Goal: Task Accomplishment & Management: Manage account settings

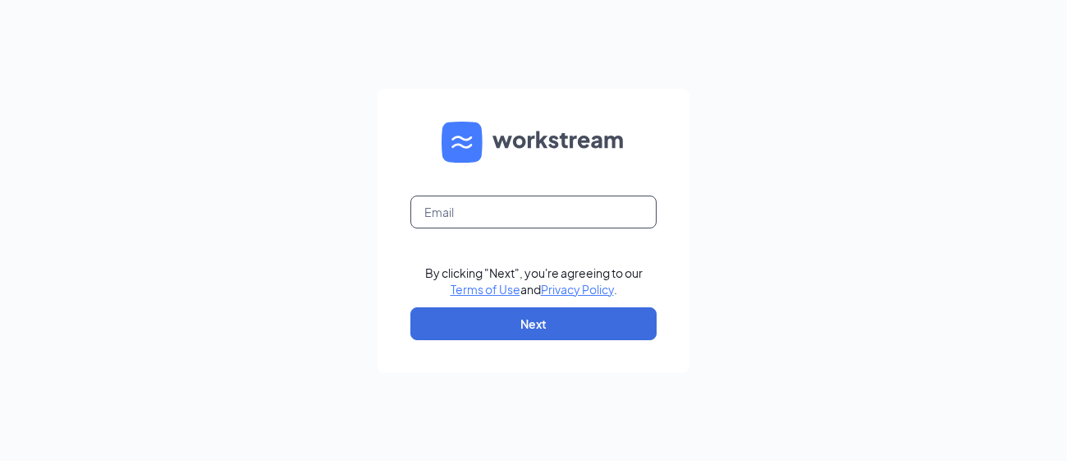
click at [569, 200] on input "text" at bounding box center [534, 211] width 246 height 33
type input "[EMAIL_ADDRESS][DOMAIN_NAME]"
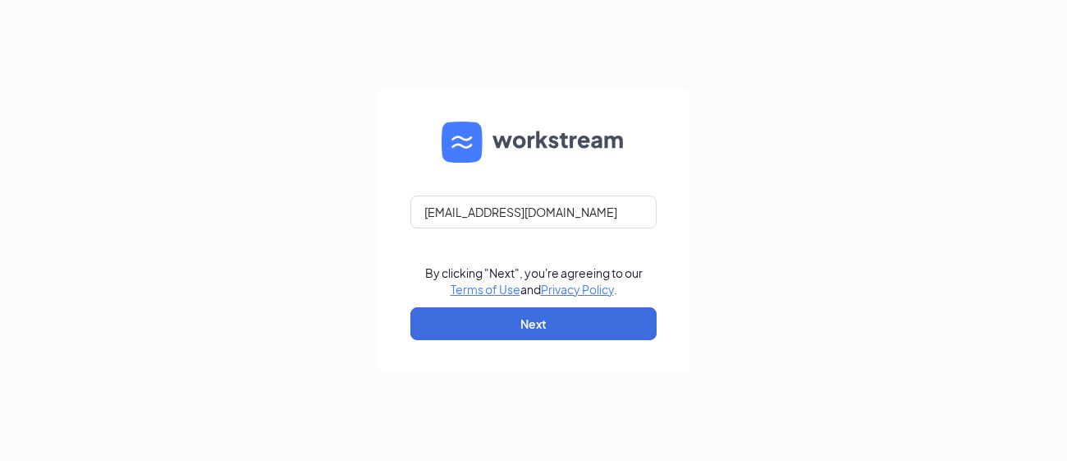
click at [591, 345] on form "[EMAIL_ADDRESS][DOMAIN_NAME] By clicking "Next", you're agreeing to our Terms o…" at bounding box center [534, 231] width 312 height 284
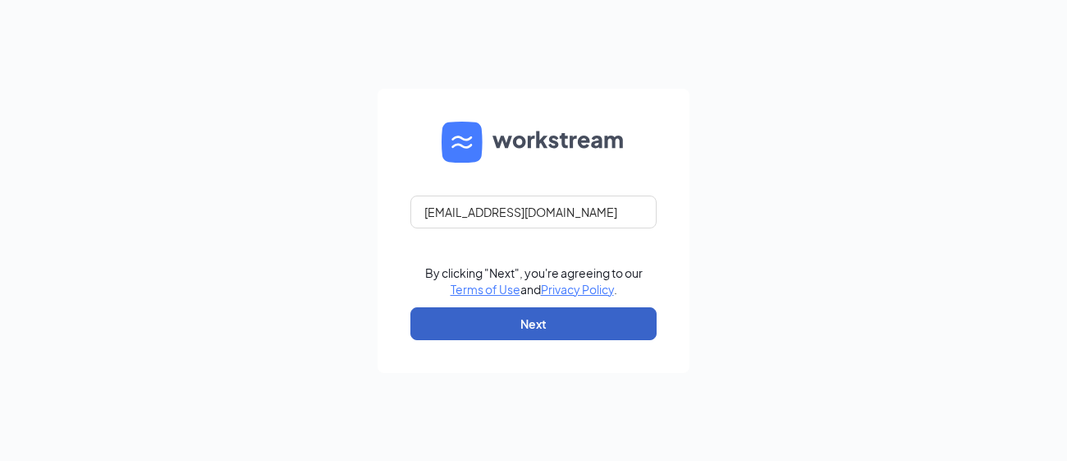
click at [595, 334] on button "Next" at bounding box center [534, 323] width 246 height 33
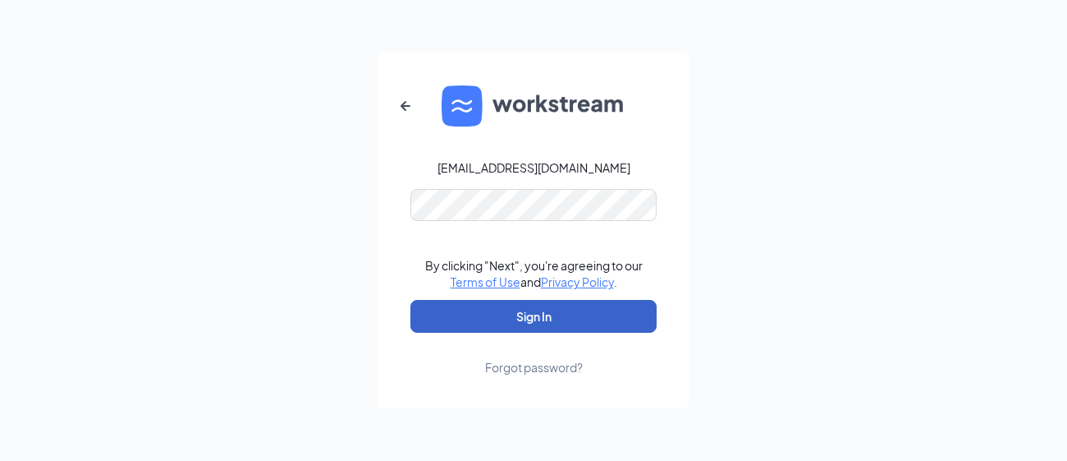
click at [537, 317] on button "Sign In" at bounding box center [534, 316] width 246 height 33
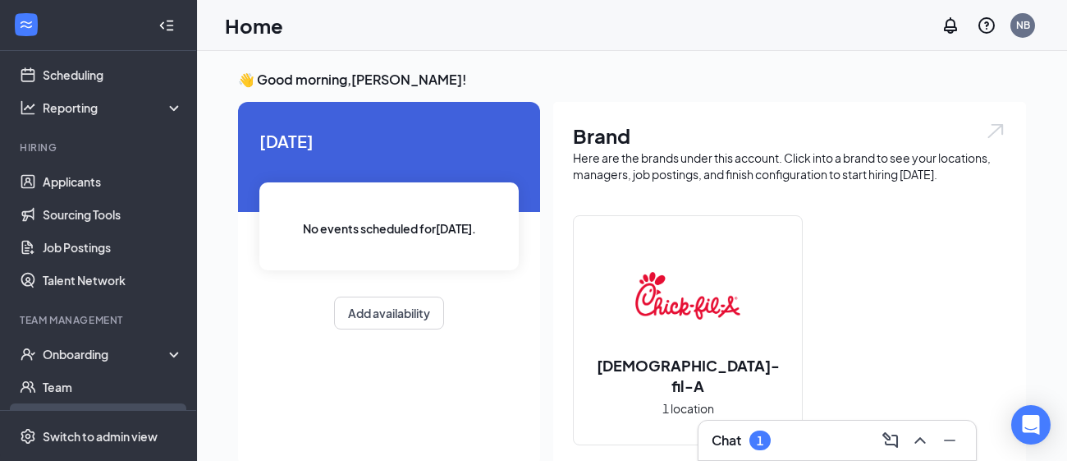
scroll to position [140, 0]
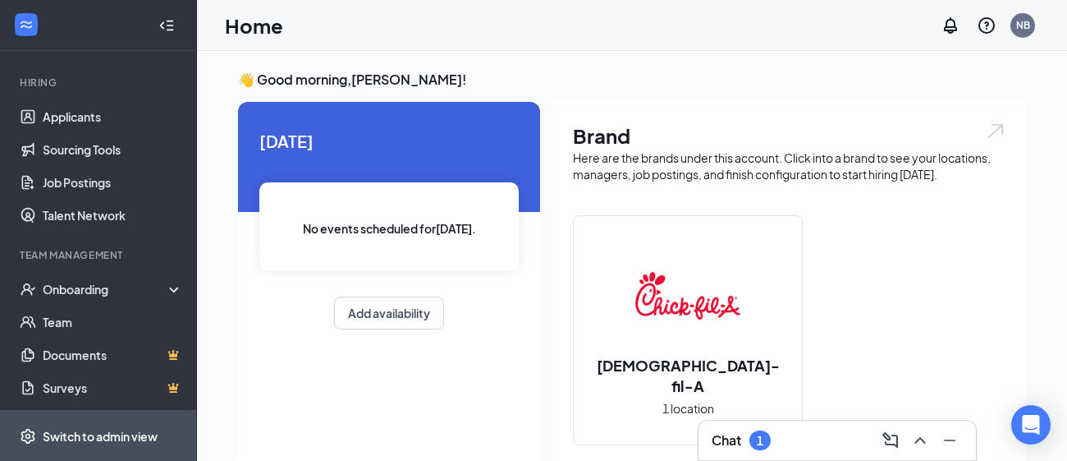
click at [107, 428] on div "Switch to admin view" at bounding box center [100, 436] width 115 height 16
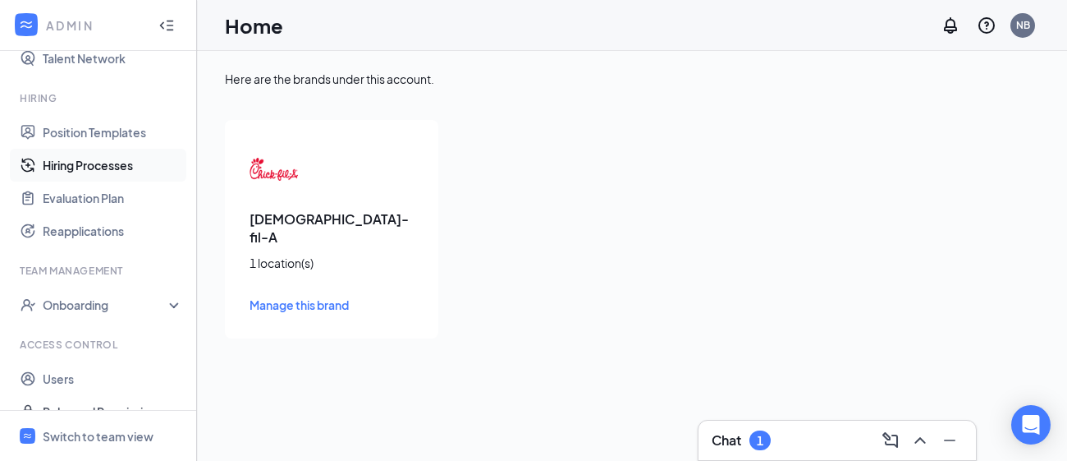
scroll to position [360, 0]
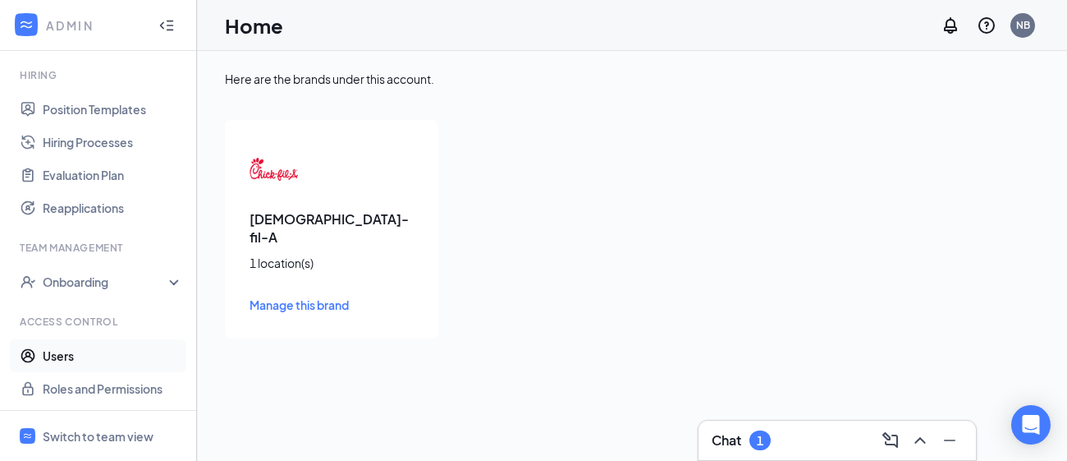
click at [64, 351] on link "Users" at bounding box center [113, 355] width 140 height 33
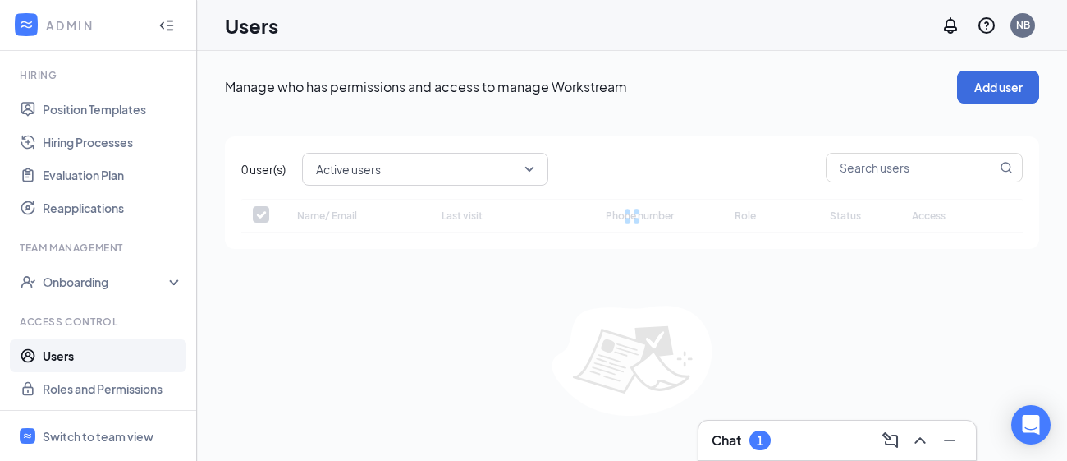
checkbox input "false"
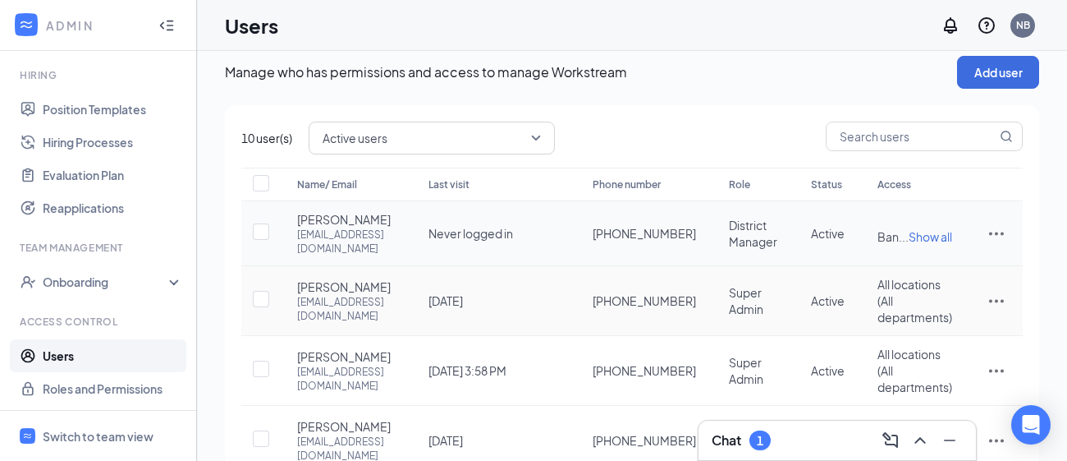
scroll to position [16, 0]
click at [1006, 242] on icon "ActionsIcon" at bounding box center [997, 232] width 20 height 20
click at [980, 287] on span "Edit user" at bounding box center [943, 286] width 102 height 18
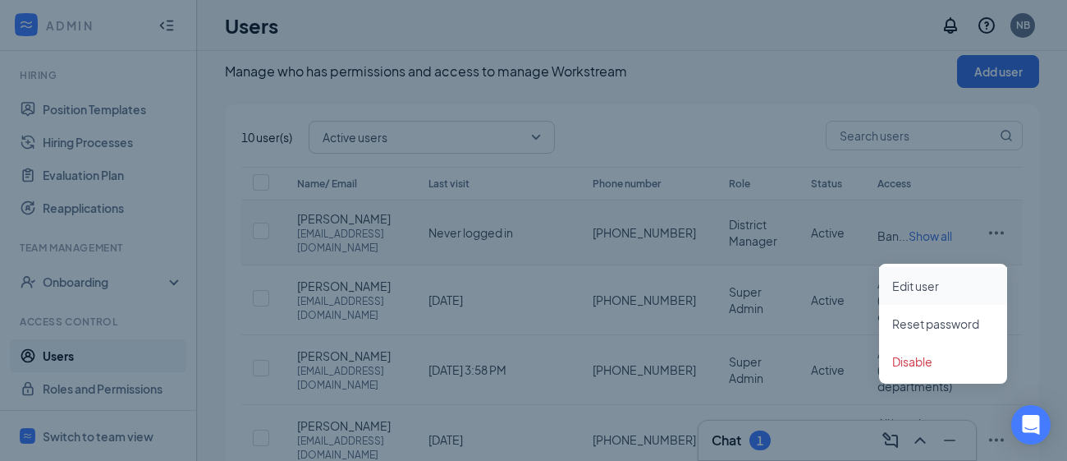
type input "(207) 249-0893"
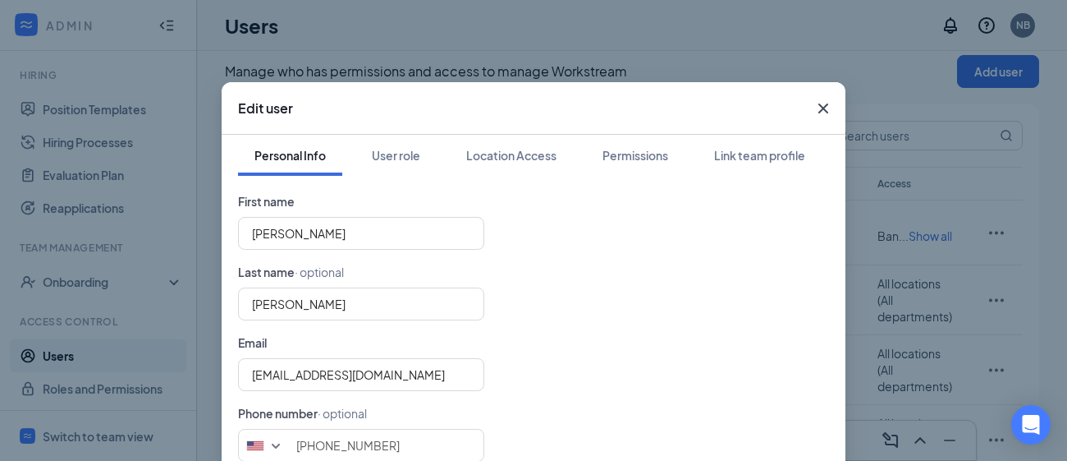
scroll to position [15, 0]
click at [407, 161] on div "User role" at bounding box center [396, 155] width 48 height 16
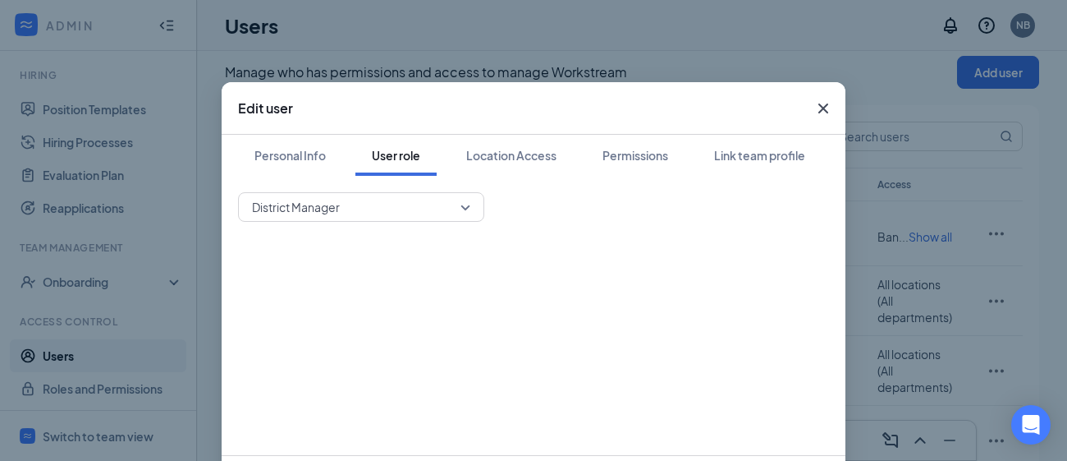
click at [466, 213] on span "District Manager" at bounding box center [361, 207] width 218 height 25
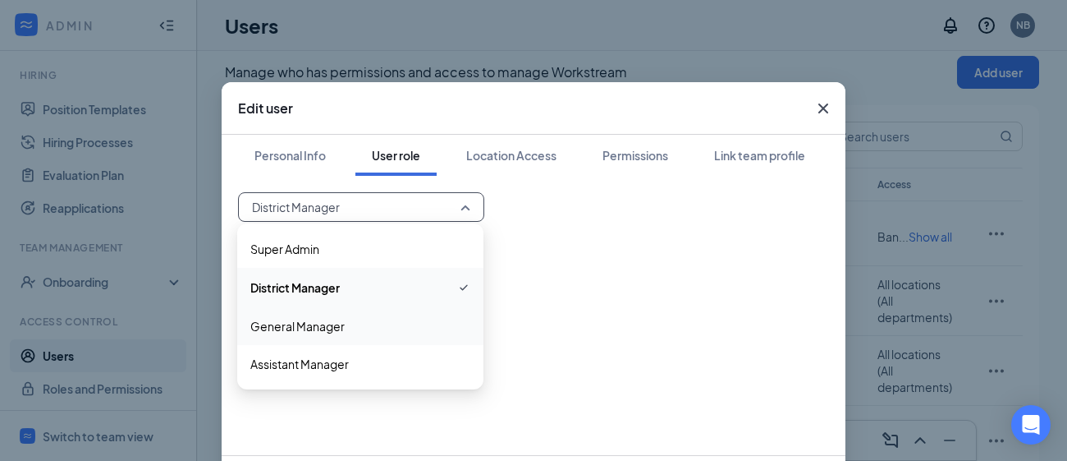
click at [442, 319] on span "General Manager" at bounding box center [360, 326] width 220 height 18
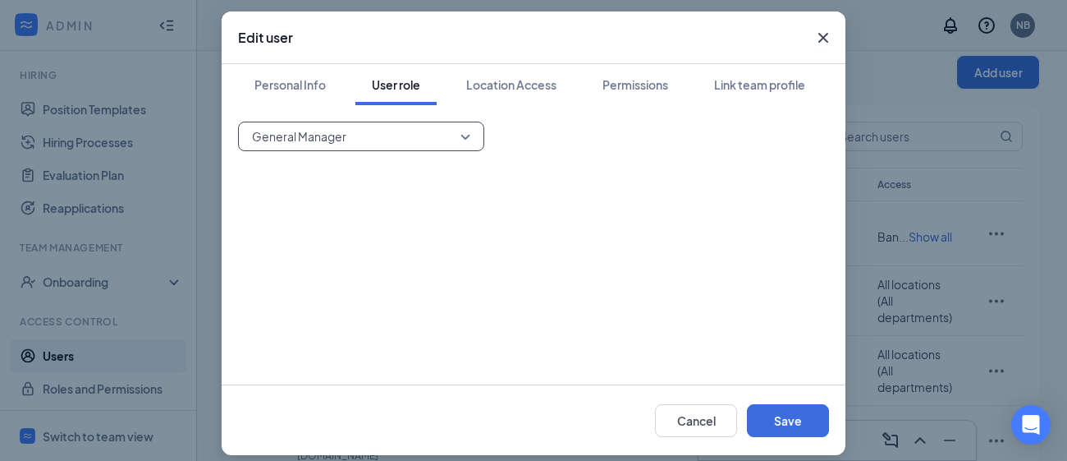
scroll to position [76, 0]
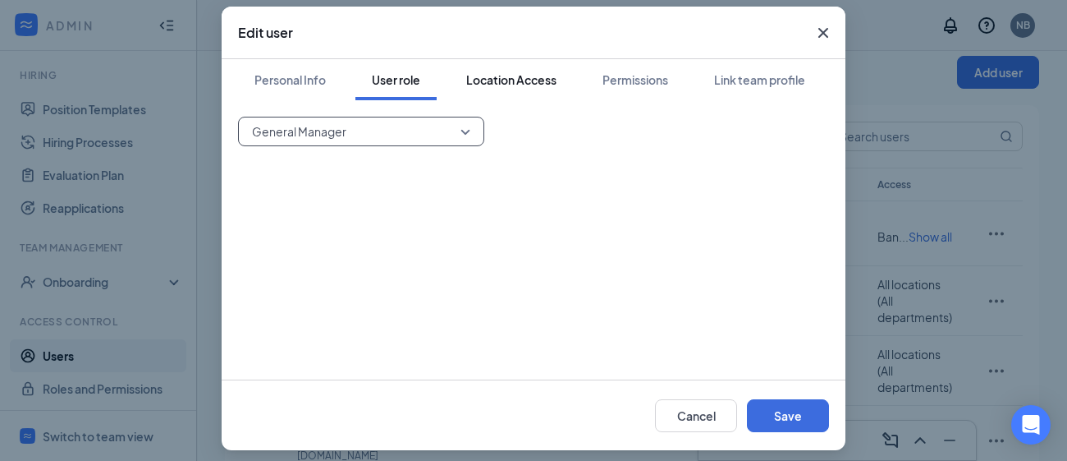
click at [528, 76] on div "Location Access" at bounding box center [511, 79] width 90 height 16
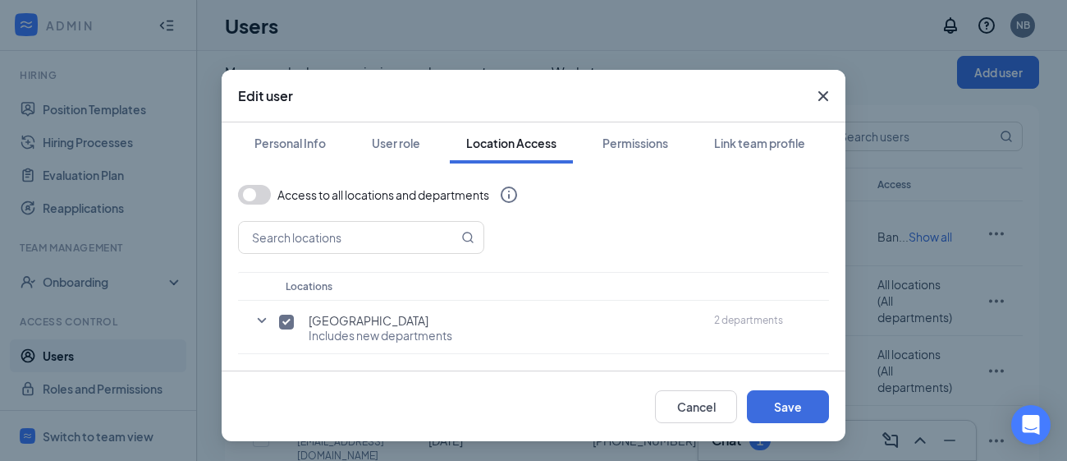
scroll to position [11, 0]
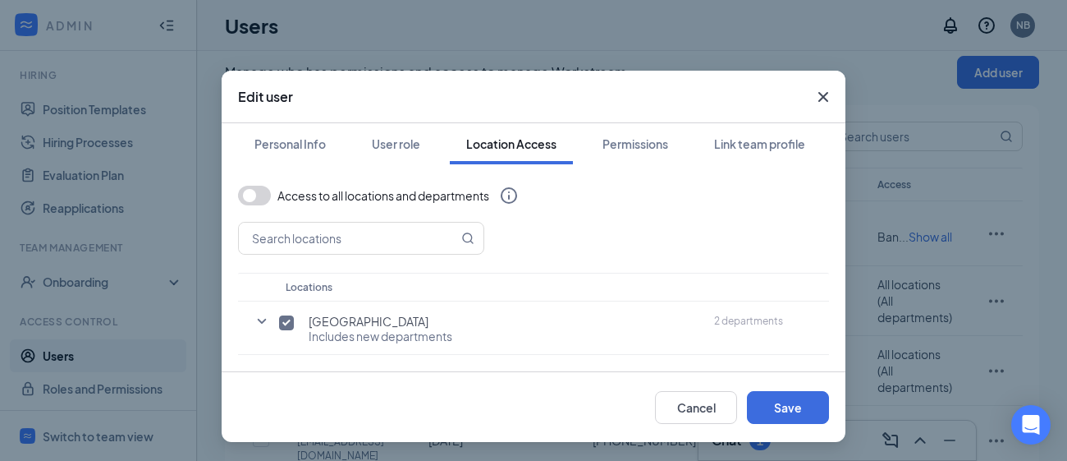
click at [264, 198] on button "button" at bounding box center [254, 196] width 33 height 20
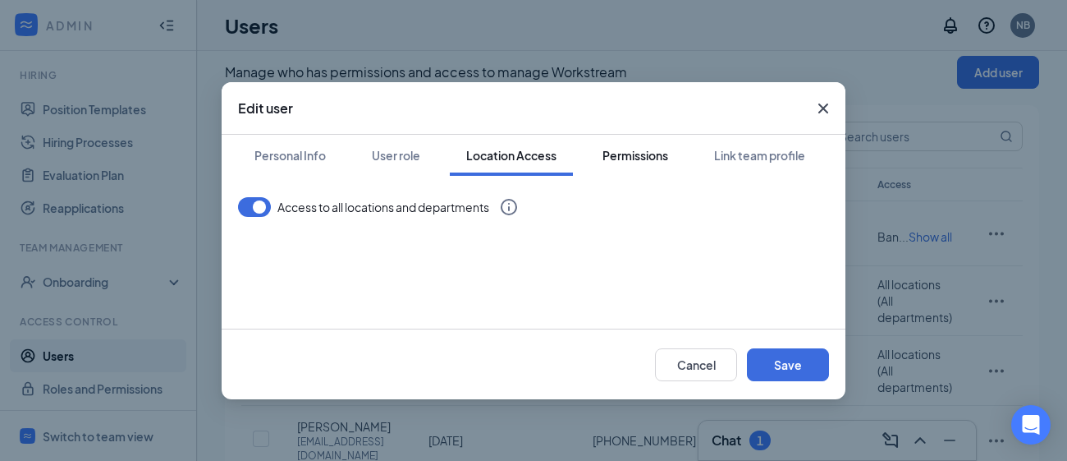
click at [627, 154] on div "Permissions" at bounding box center [636, 155] width 66 height 16
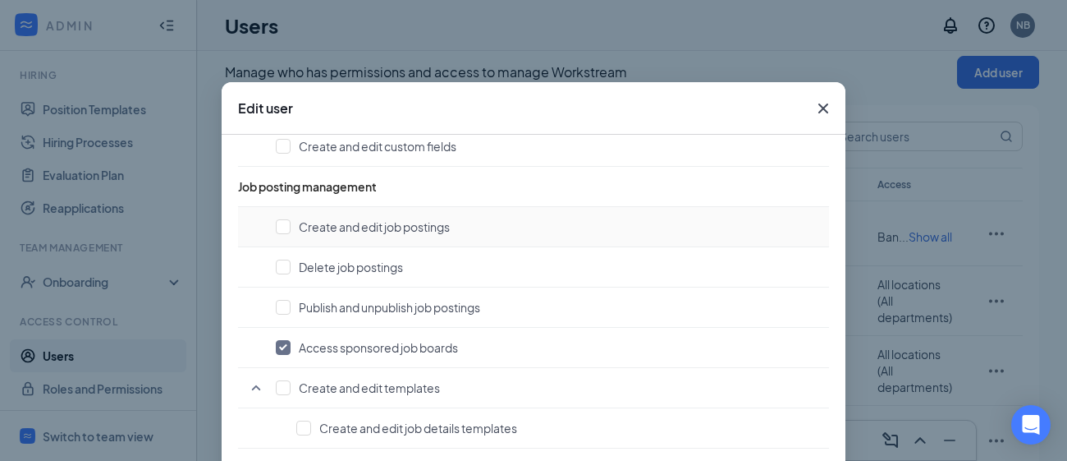
scroll to position [653, 0]
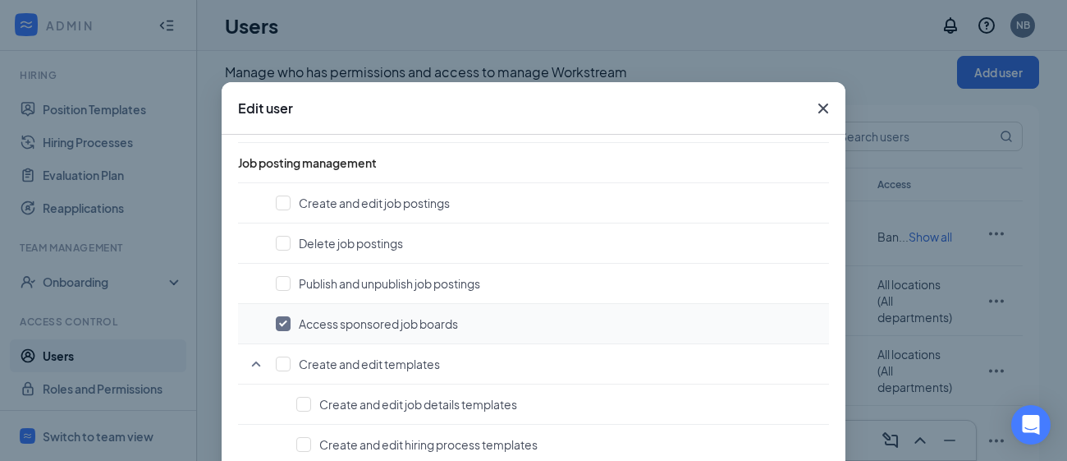
click at [284, 324] on input "checkbox" at bounding box center [283, 323] width 15 height 15
checkbox input "false"
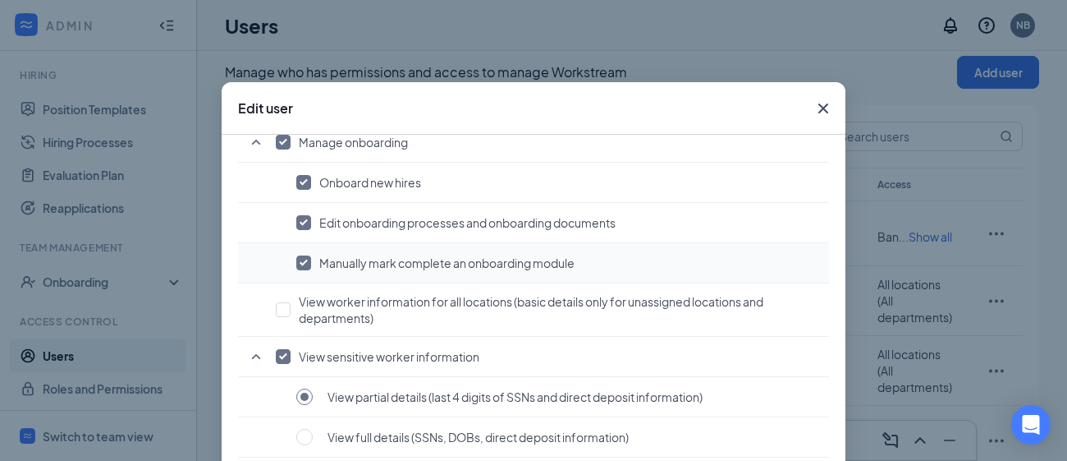
scroll to position [1200, 0]
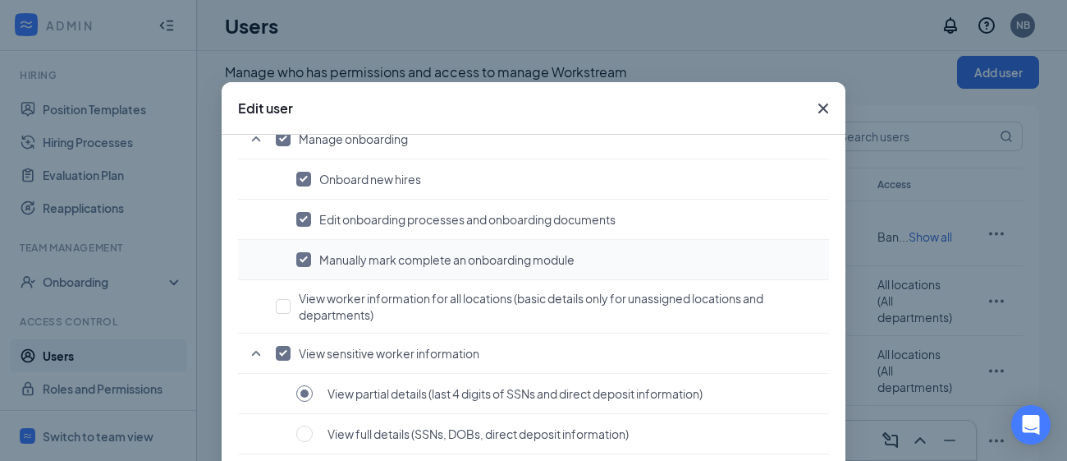
click at [305, 255] on input "checkbox" at bounding box center [303, 259] width 15 height 15
checkbox input "false"
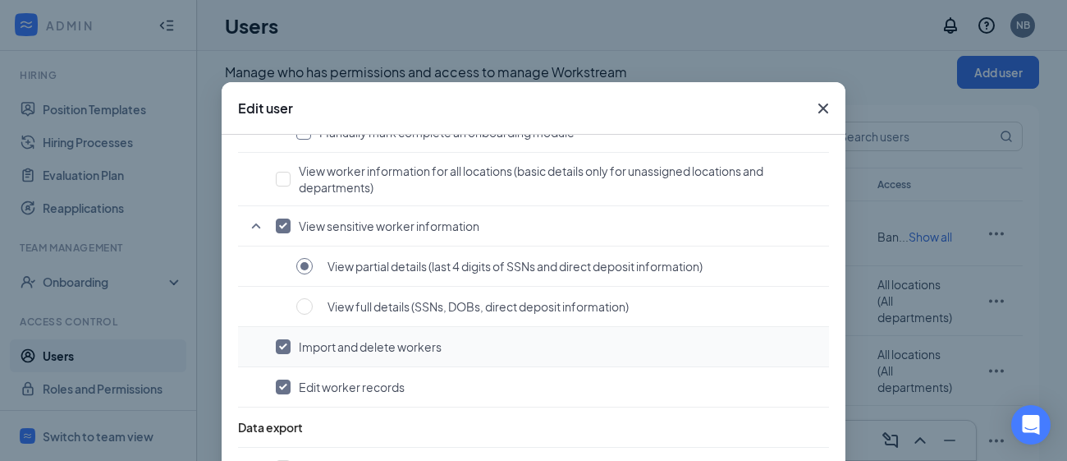
scroll to position [1364, 0]
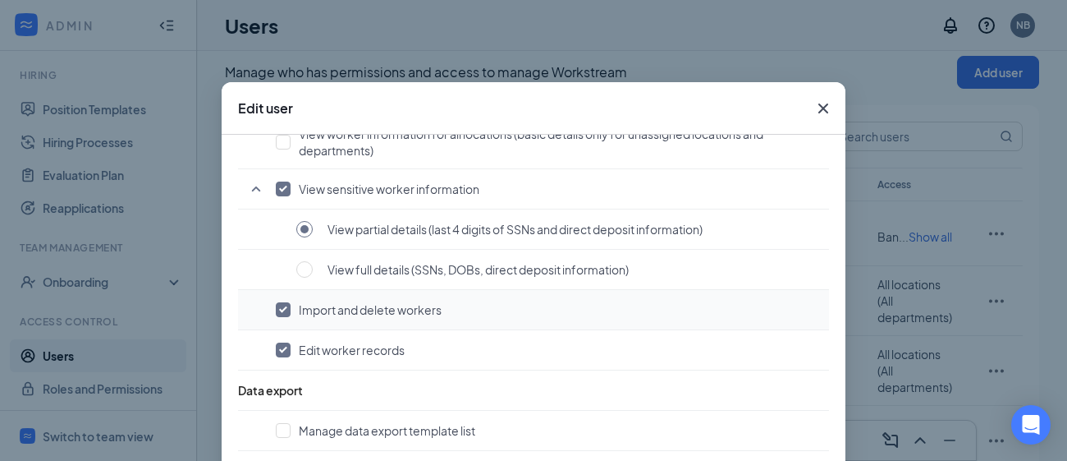
click at [284, 309] on input "checkbox" at bounding box center [283, 309] width 15 height 15
checkbox input "false"
click at [287, 351] on input "checkbox" at bounding box center [283, 349] width 15 height 15
checkbox input "false"
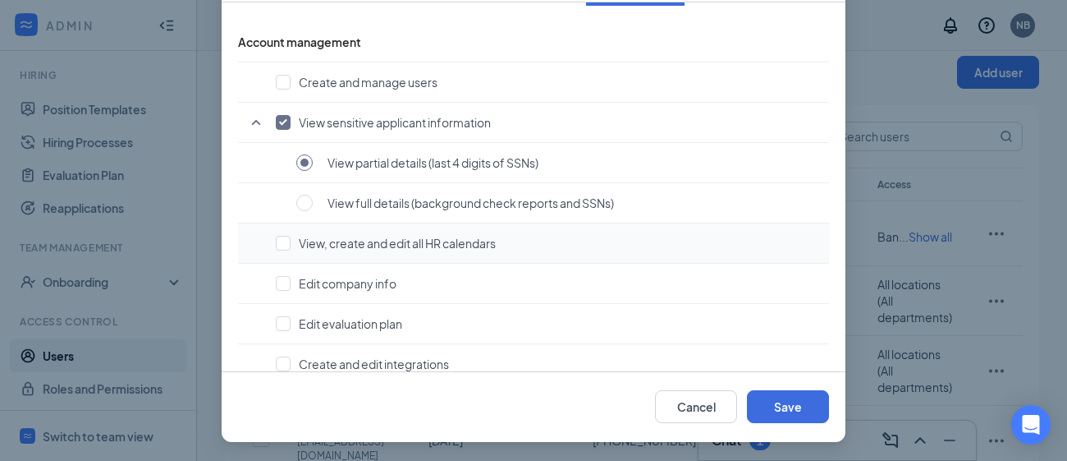
scroll to position [0, 0]
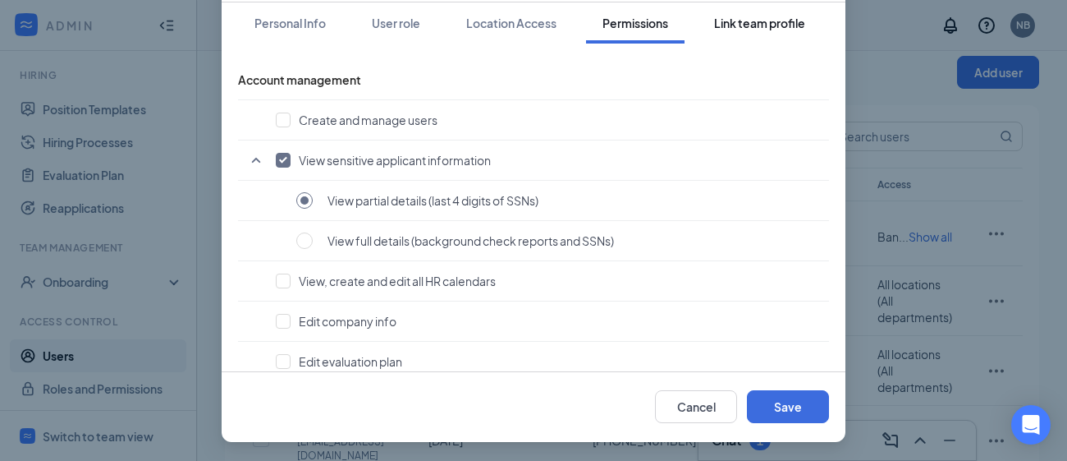
click at [745, 16] on div "Link team profile" at bounding box center [759, 23] width 91 height 16
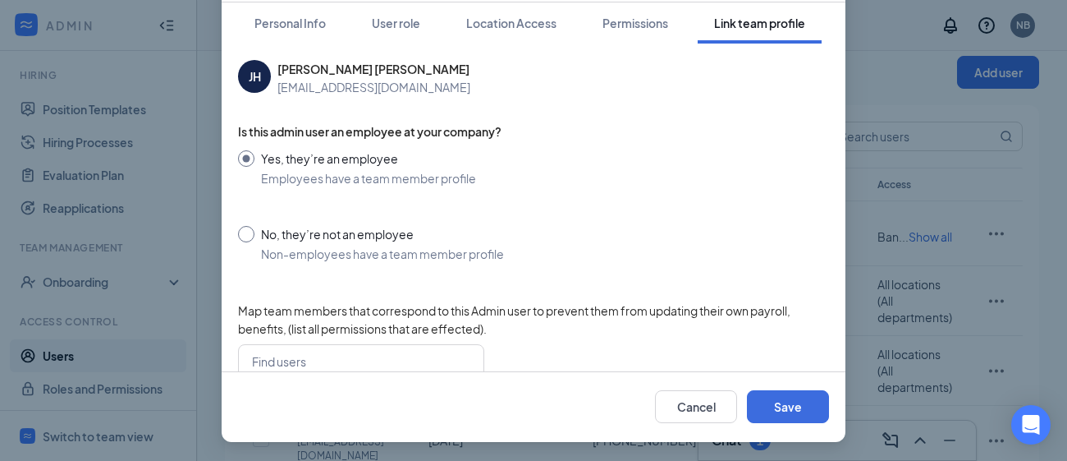
click at [404, 178] on input "Yes, they’re an employee Employees have a team member profile" at bounding box center [533, 168] width 591 height 36
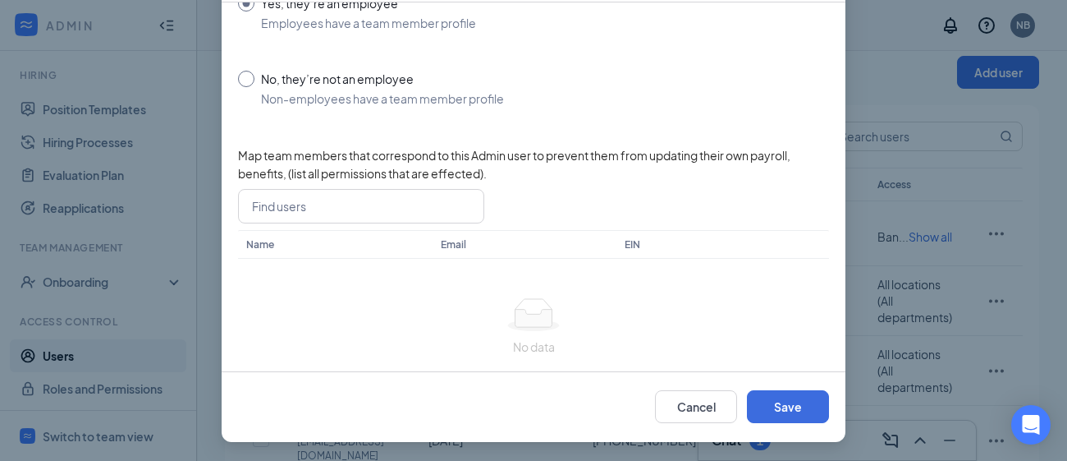
scroll to position [177, 0]
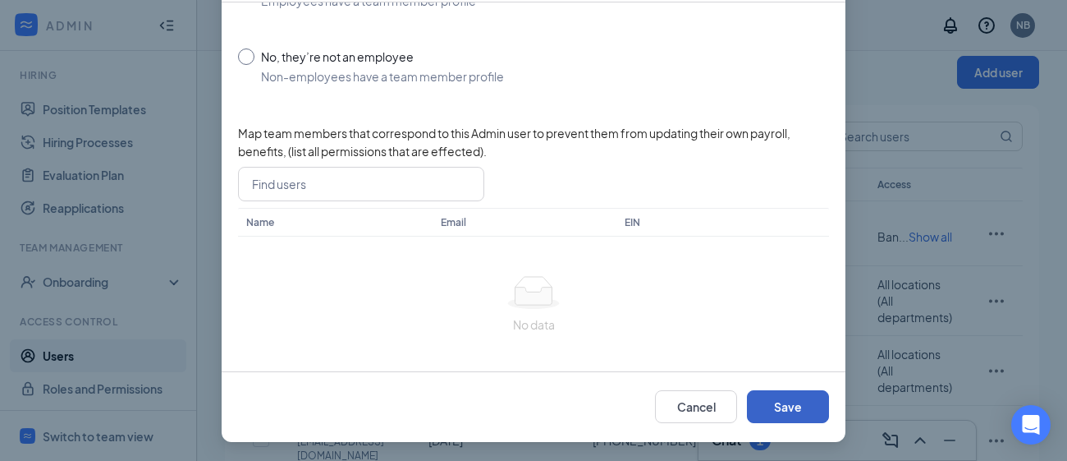
click at [794, 409] on button "Save" at bounding box center [788, 406] width 82 height 33
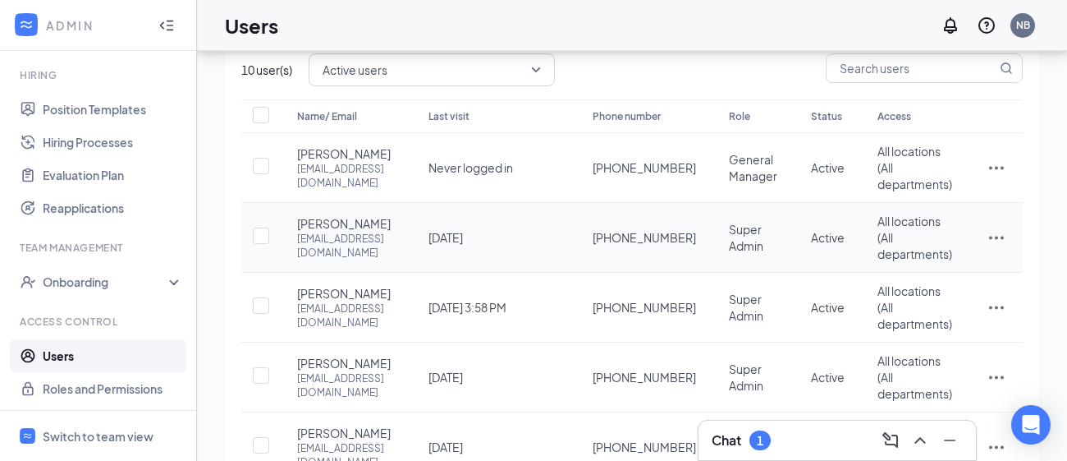
scroll to position [102, 0]
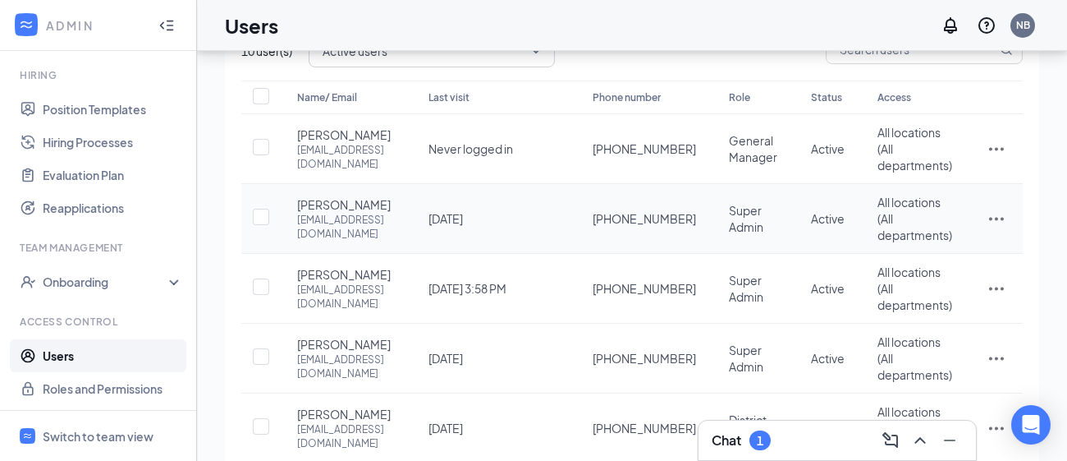
click at [996, 221] on icon "ActionsIcon" at bounding box center [996, 219] width 15 height 3
click at [957, 296] on li "Edit user" at bounding box center [943, 286] width 128 height 38
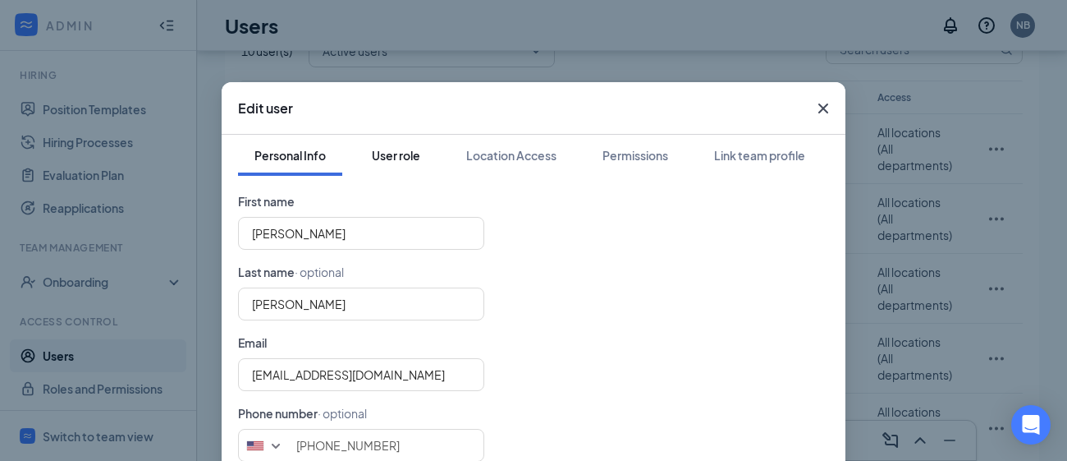
click at [417, 158] on div "User role" at bounding box center [396, 155] width 48 height 16
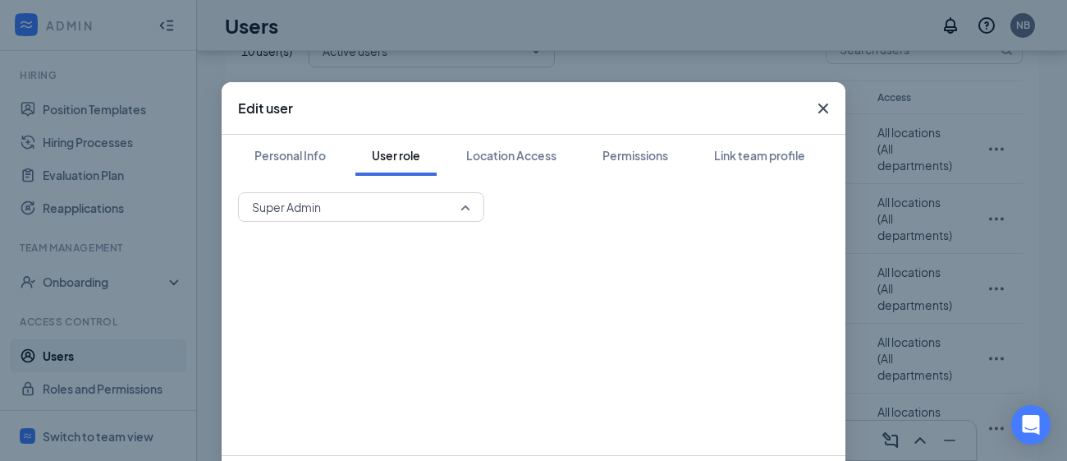
click at [470, 204] on span "Super Admin" at bounding box center [361, 207] width 218 height 25
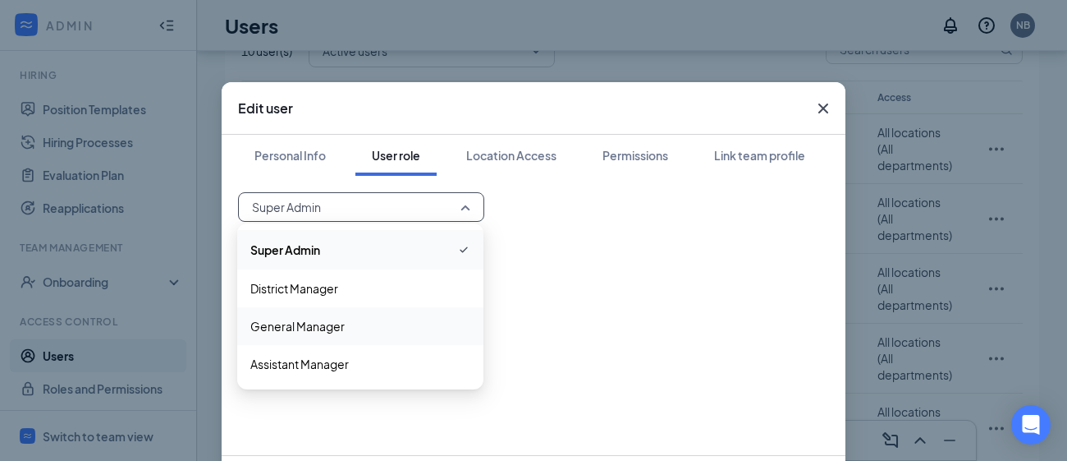
click at [344, 328] on span "General Manager" at bounding box center [360, 326] width 220 height 18
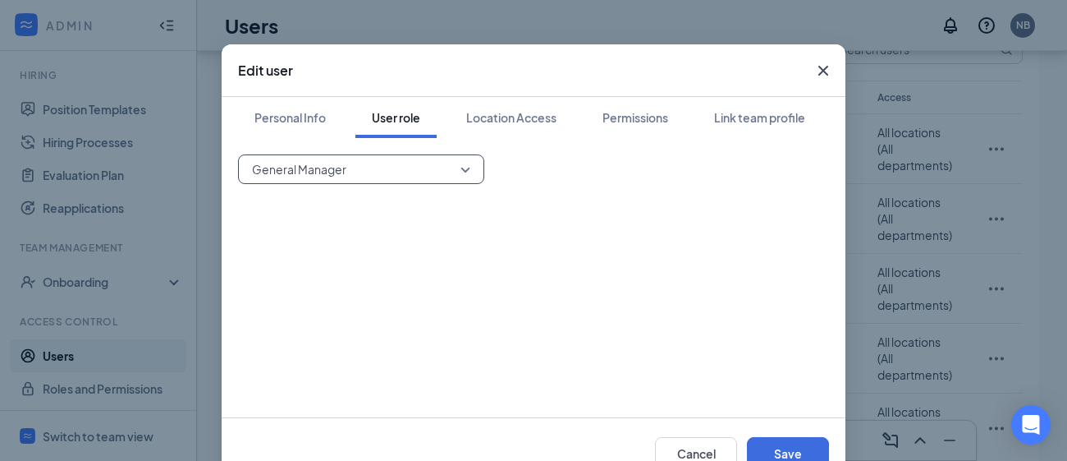
scroll to position [83, 0]
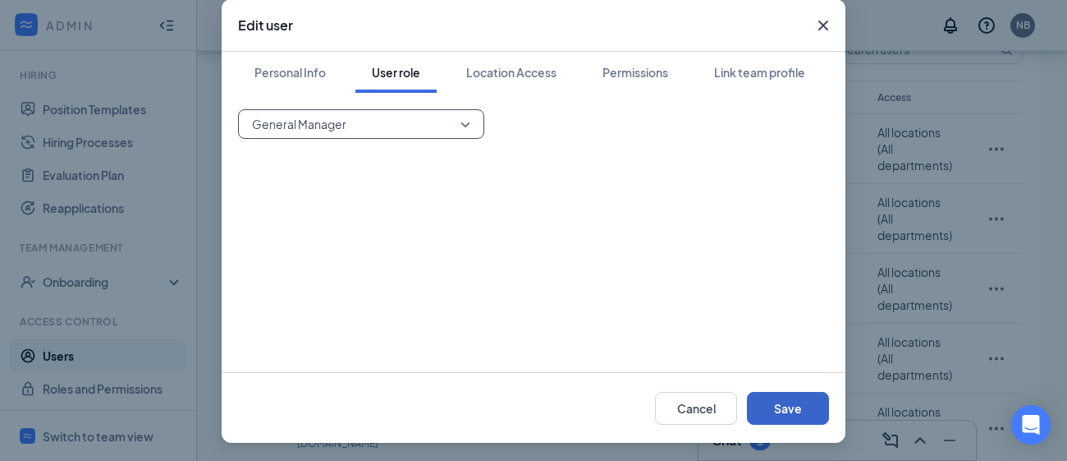
click at [801, 404] on button "Save" at bounding box center [788, 408] width 82 height 33
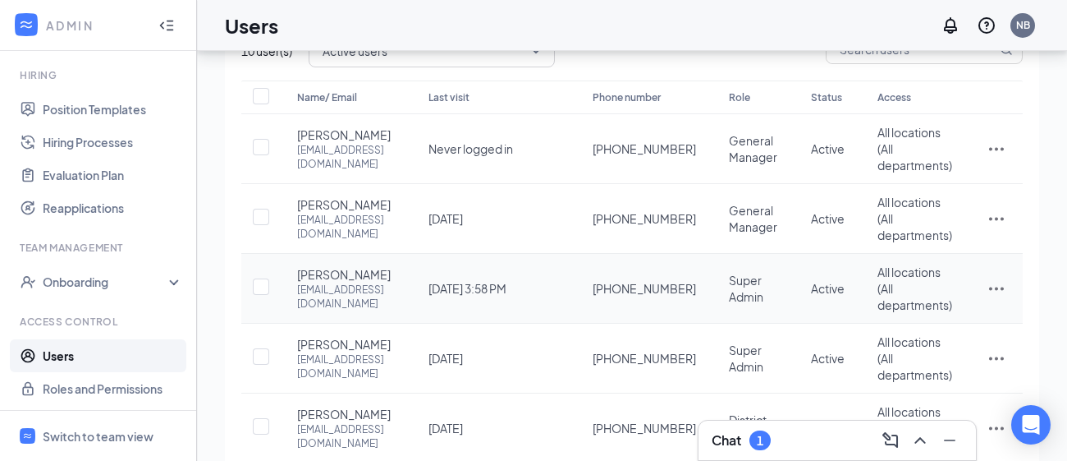
click at [992, 298] on icon "ActionsIcon" at bounding box center [997, 288] width 20 height 20
click at [947, 379] on li "Edit user" at bounding box center [943, 371] width 128 height 38
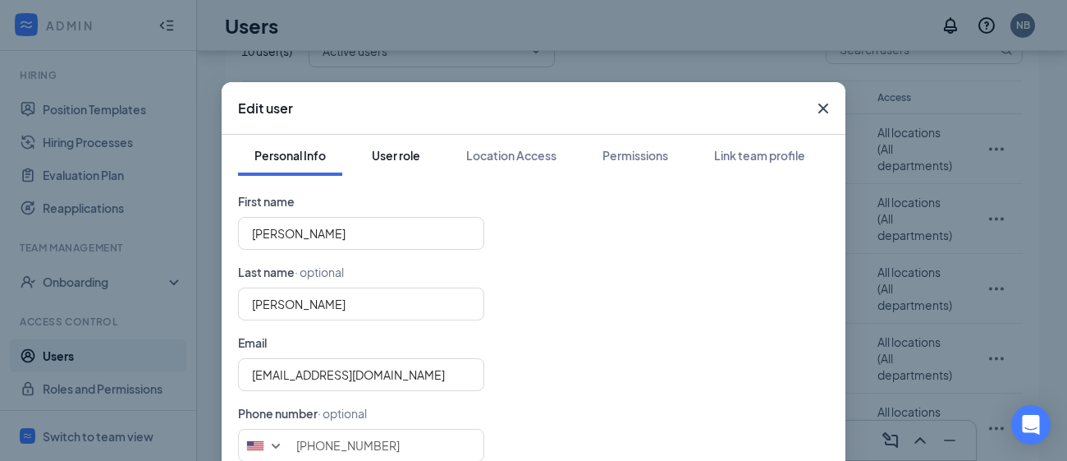
click at [401, 156] on div "User role" at bounding box center [396, 155] width 48 height 16
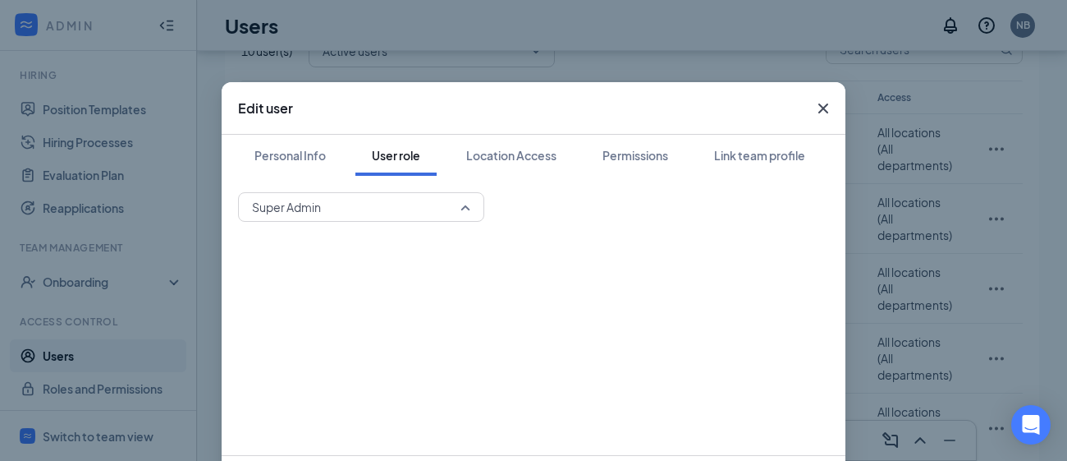
click at [410, 209] on span "Super Admin" at bounding box center [354, 207] width 204 height 25
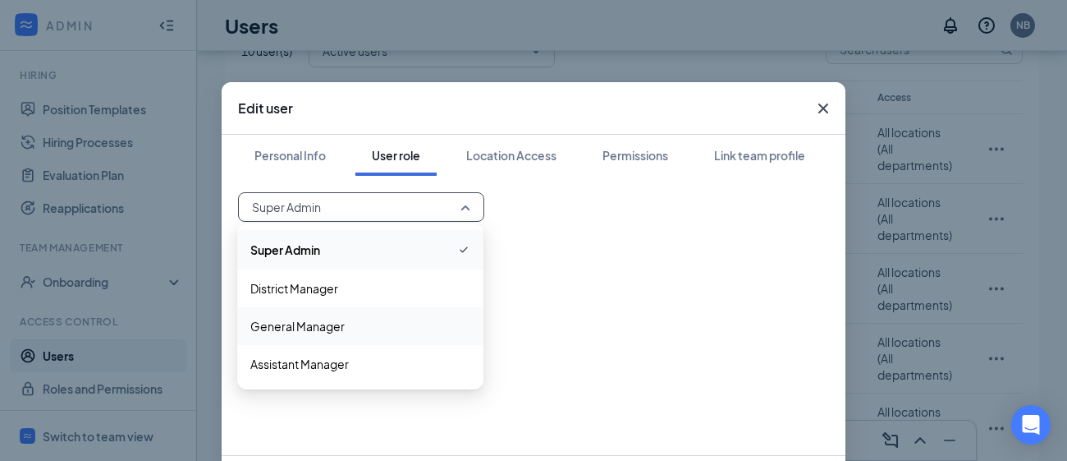
click at [397, 330] on span "General Manager" at bounding box center [360, 326] width 220 height 18
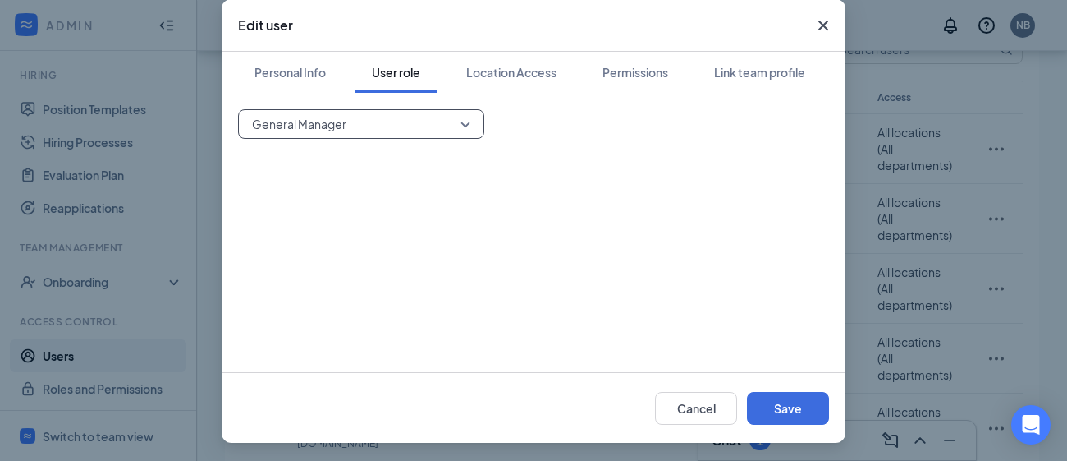
scroll to position [103, 0]
click at [800, 412] on button "Save" at bounding box center [788, 408] width 82 height 33
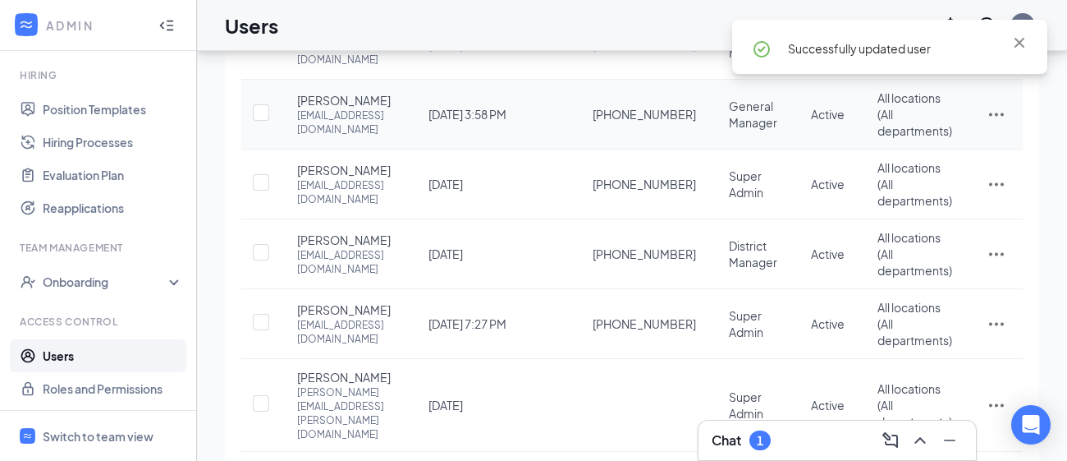
scroll to position [277, 0]
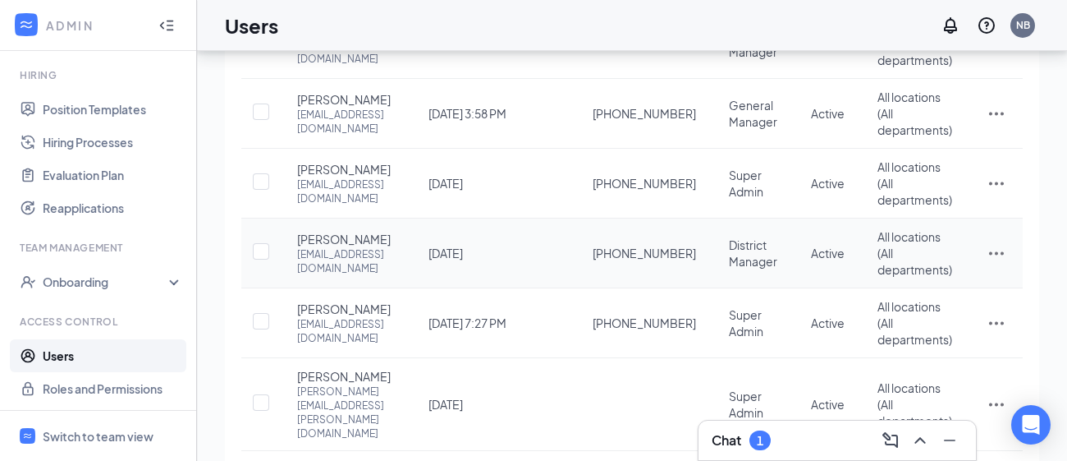
click at [993, 263] on icon "ActionsIcon" at bounding box center [997, 253] width 20 height 20
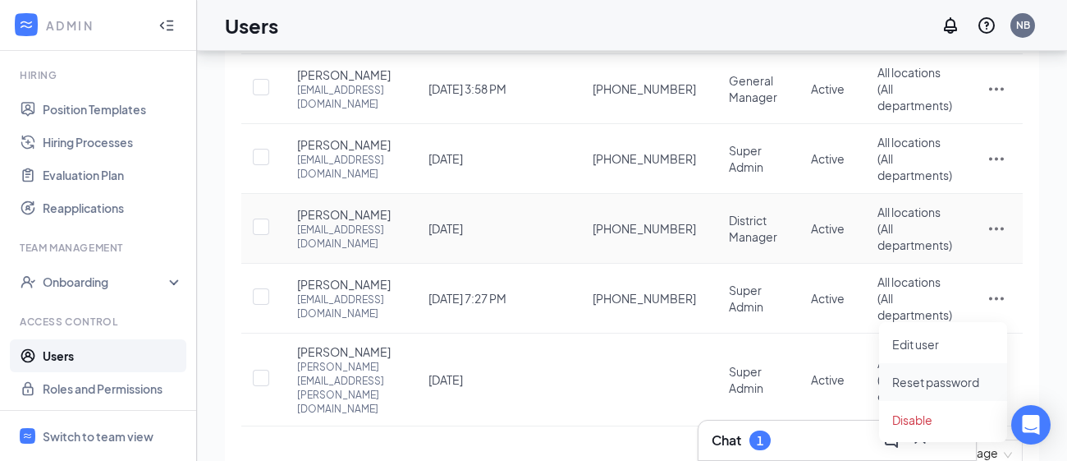
scroll to position [307, 0]
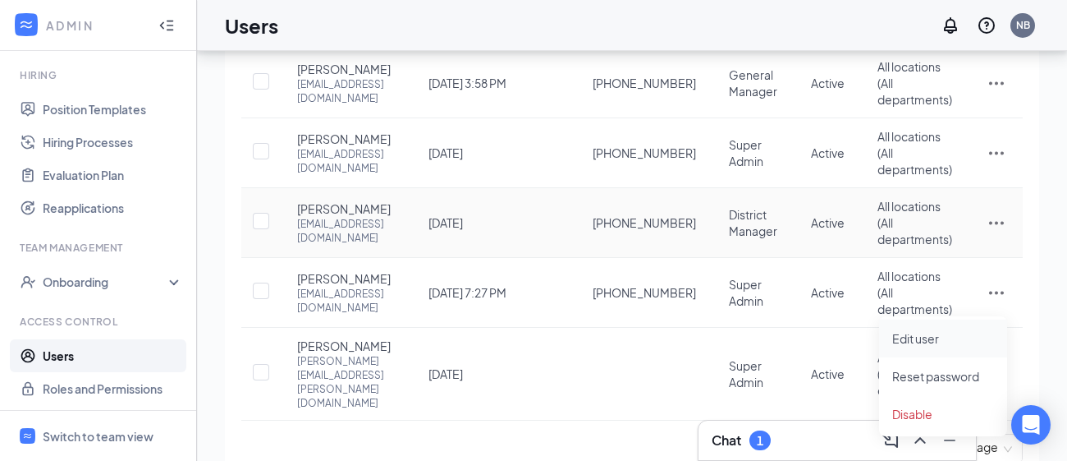
click at [931, 339] on span "Edit user" at bounding box center [915, 338] width 47 height 15
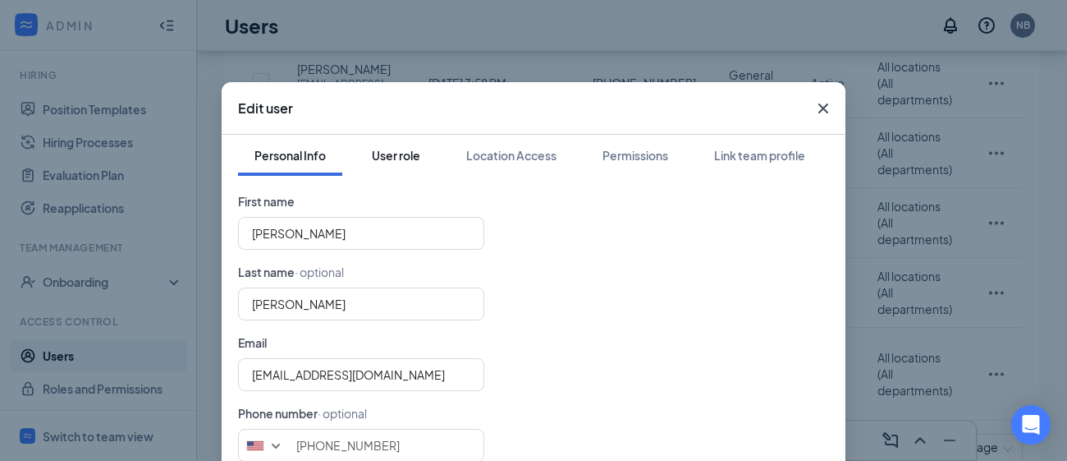
click at [382, 159] on div "User role" at bounding box center [396, 155] width 48 height 16
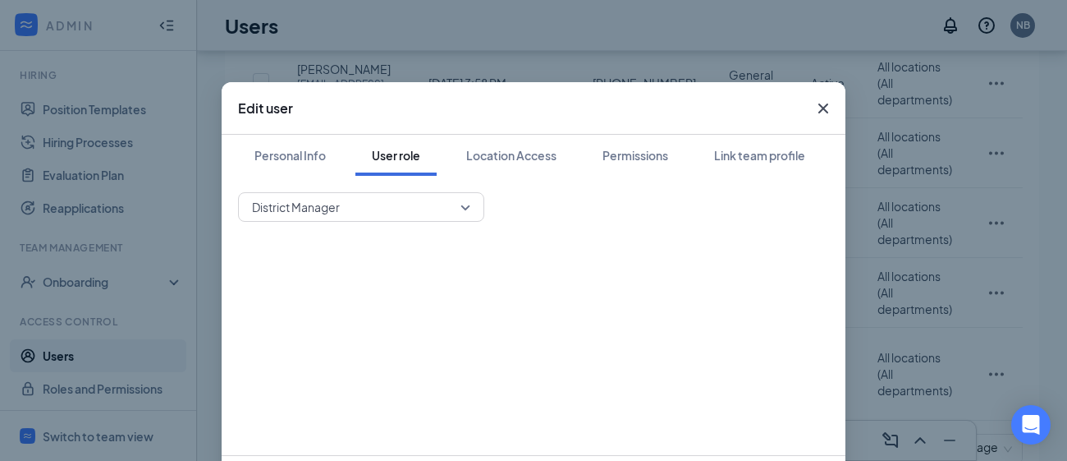
click at [398, 210] on span "District Manager" at bounding box center [354, 207] width 204 height 25
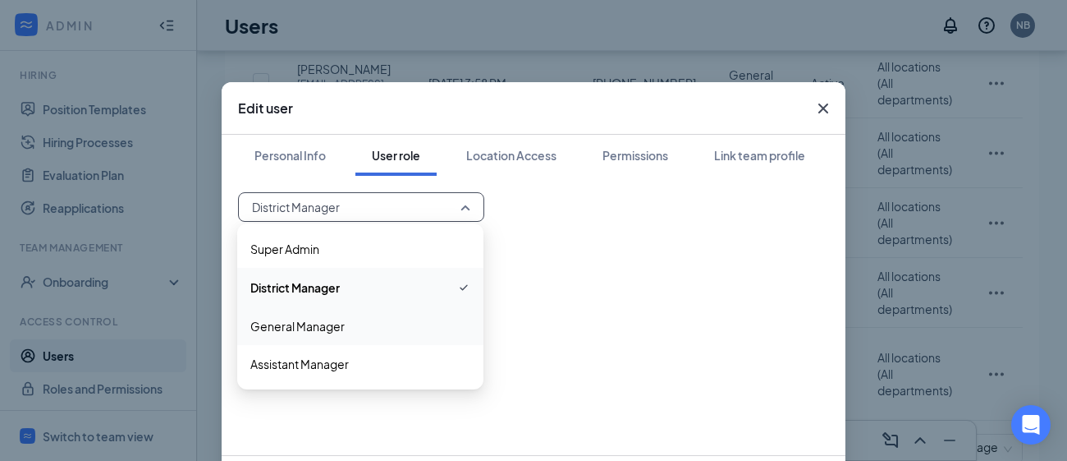
click at [397, 331] on span "General Manager" at bounding box center [360, 326] width 220 height 18
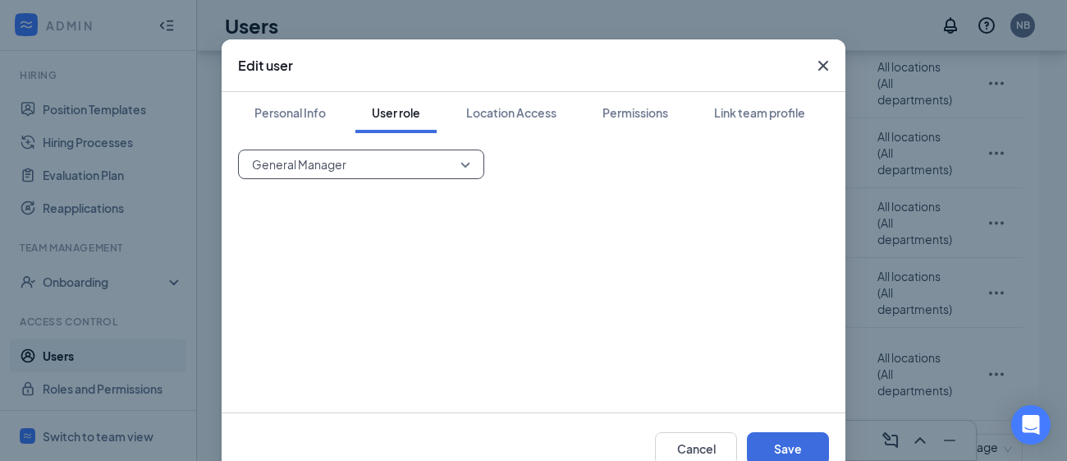
scroll to position [83, 0]
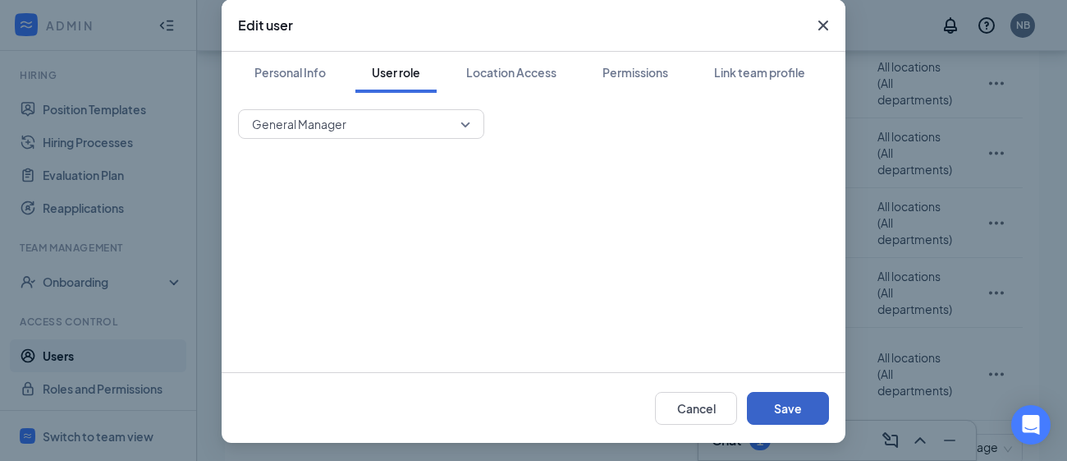
click at [809, 406] on button "Save" at bounding box center [788, 408] width 82 height 33
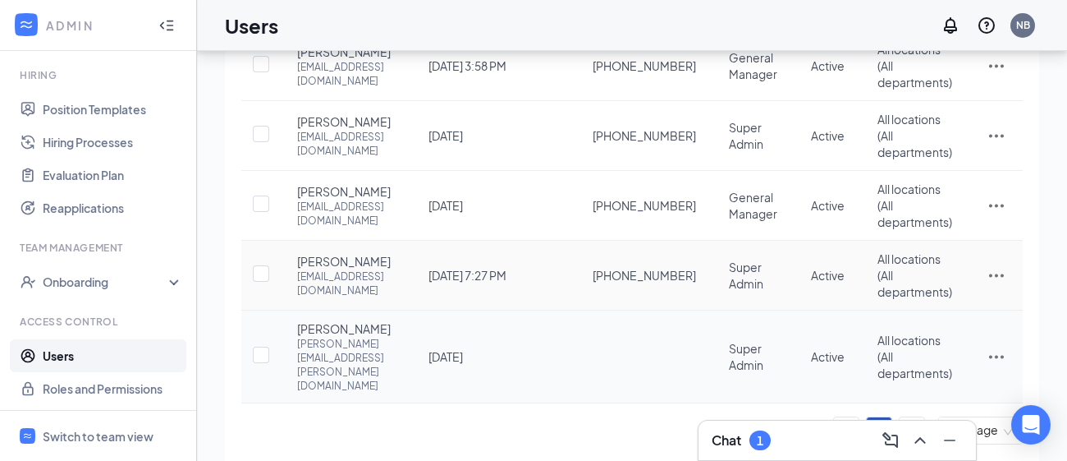
scroll to position [304, 0]
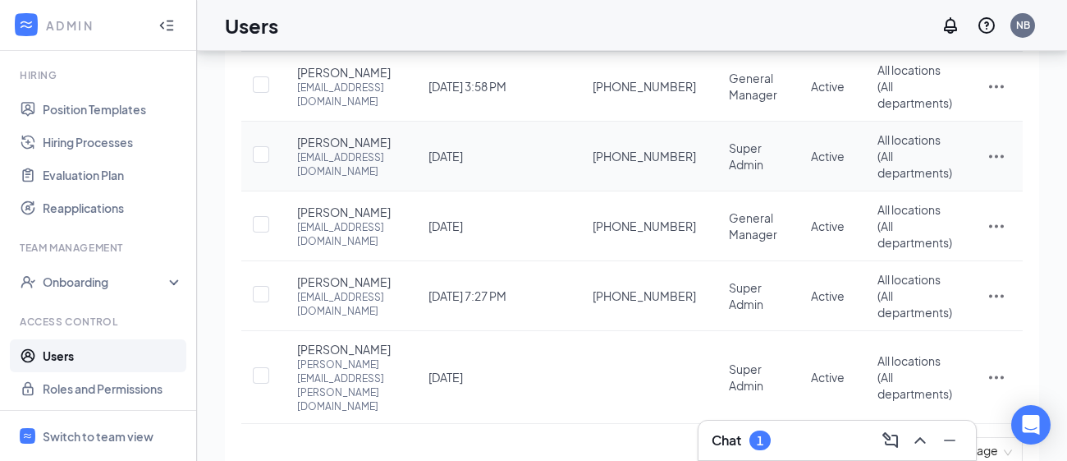
click at [1005, 166] on icon "ActionsIcon" at bounding box center [997, 156] width 20 height 20
click at [950, 262] on span "Edit user" at bounding box center [943, 256] width 102 height 18
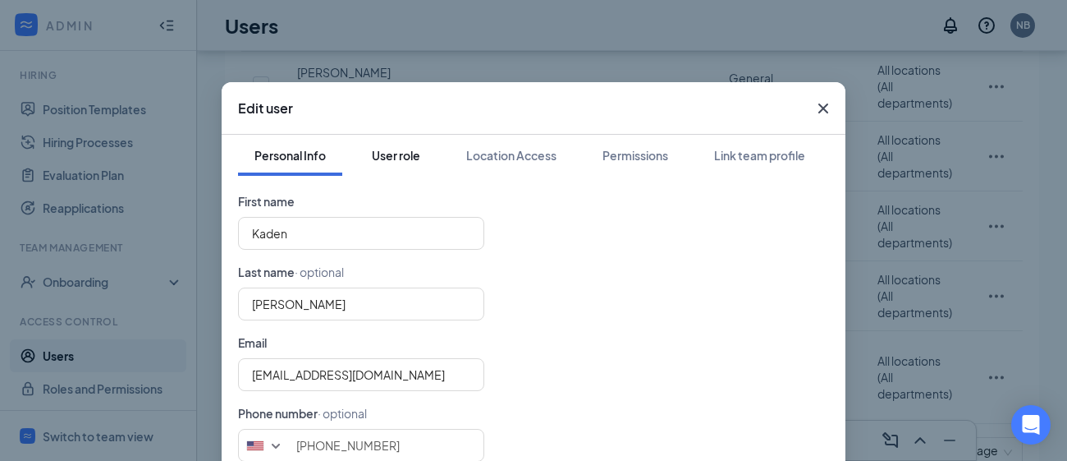
click at [403, 162] on div "User role" at bounding box center [396, 155] width 48 height 16
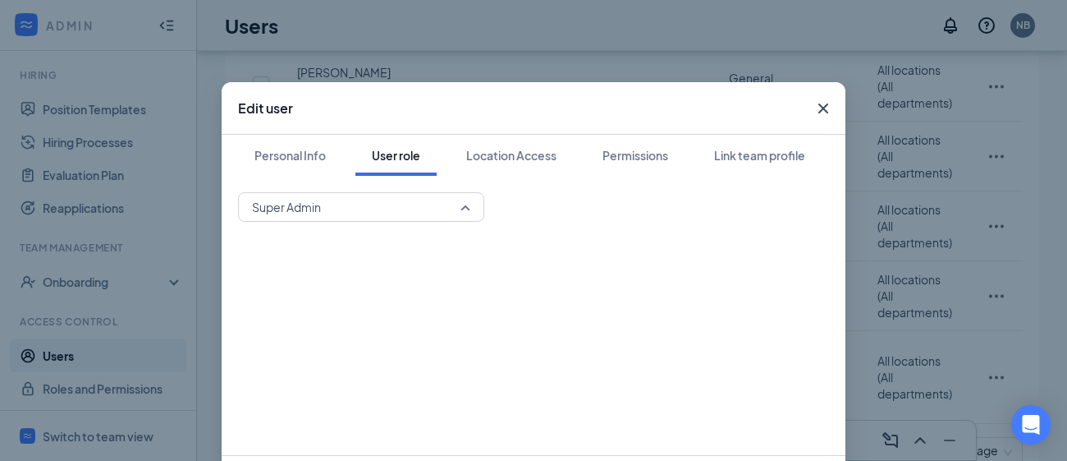
click at [391, 208] on span "Super Admin" at bounding box center [354, 207] width 204 height 25
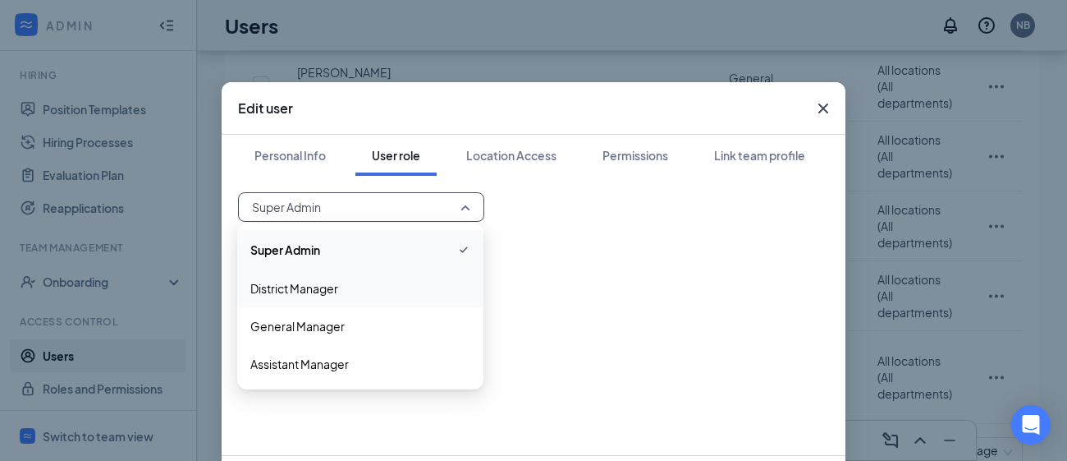
scroll to position [303, 0]
click at [377, 293] on span "District Manager" at bounding box center [360, 288] width 220 height 18
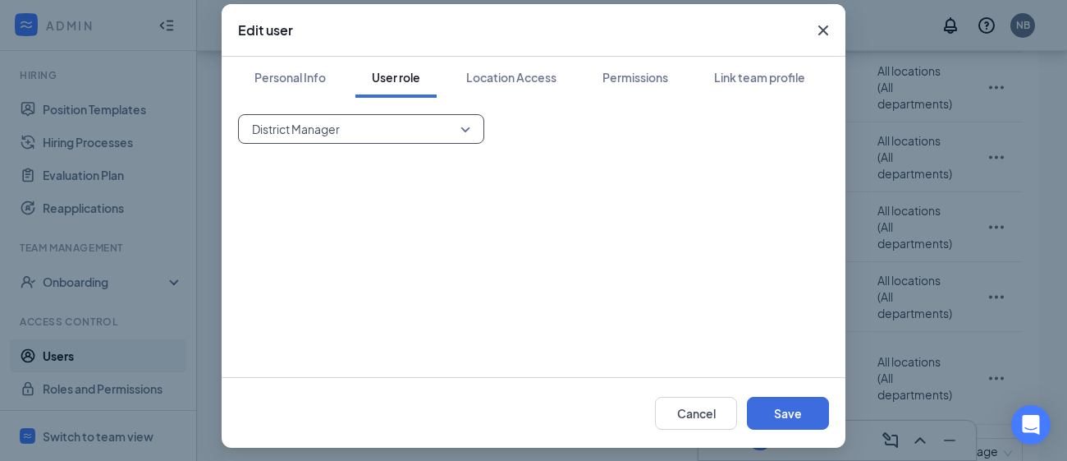
scroll to position [83, 0]
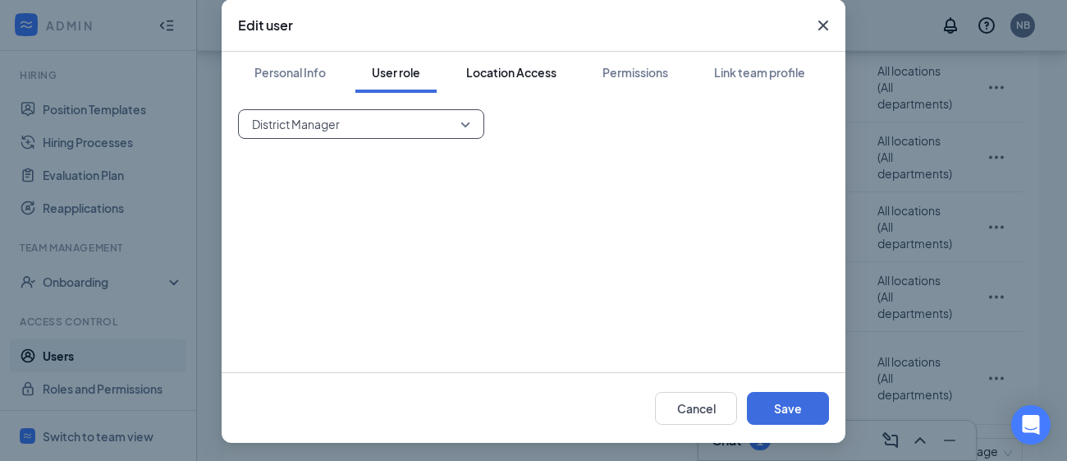
click at [508, 77] on div "Location Access" at bounding box center [511, 72] width 90 height 16
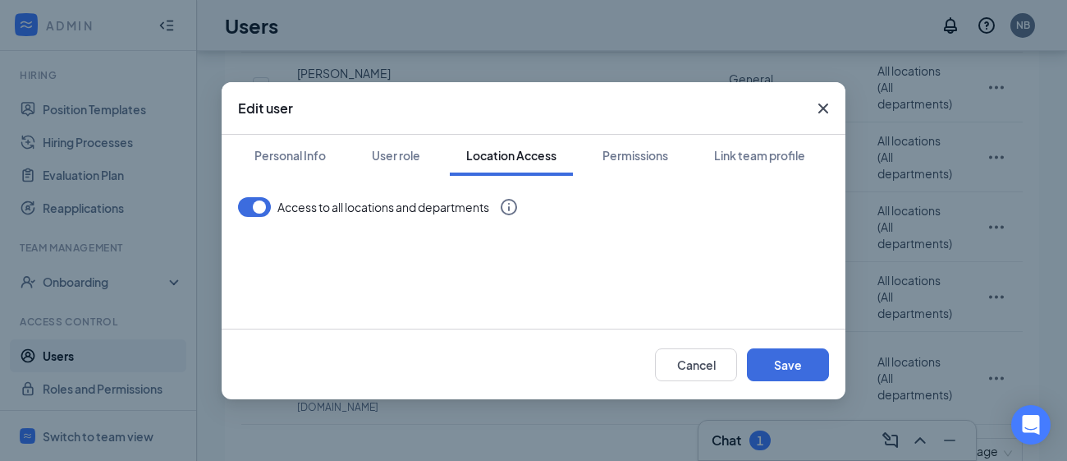
scroll to position [0, 0]
click at [622, 145] on button "Permissions" at bounding box center [635, 155] width 99 height 41
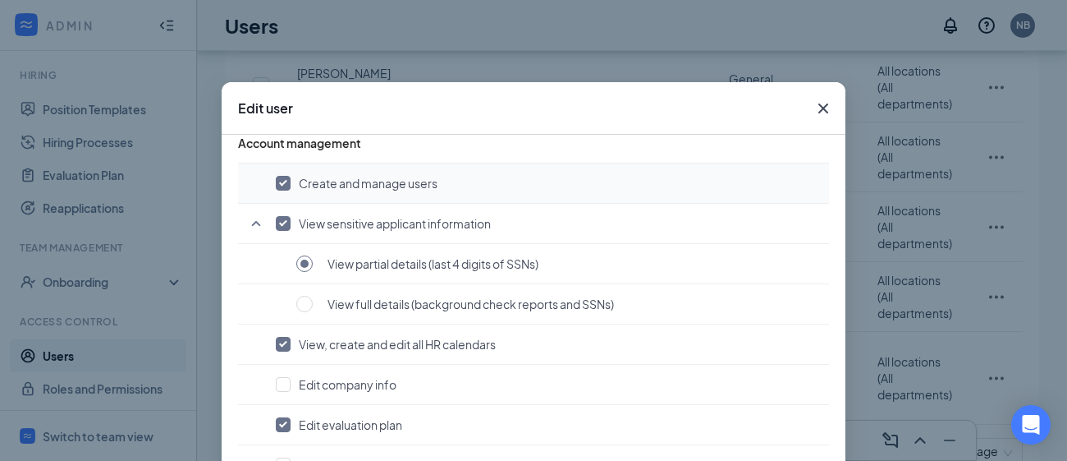
scroll to position [103, 0]
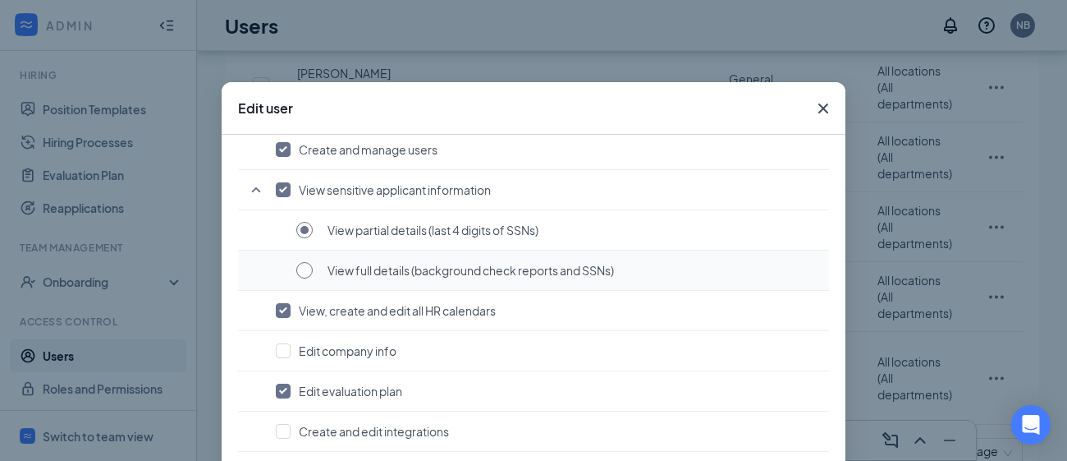
click at [305, 272] on input "radio" at bounding box center [304, 270] width 16 height 16
radio input "true"
radio input "false"
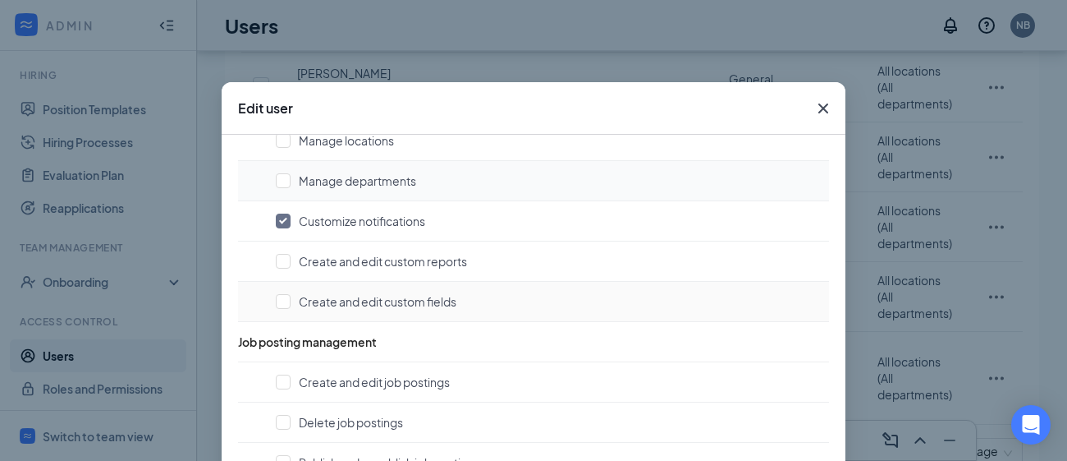
scroll to position [493, 0]
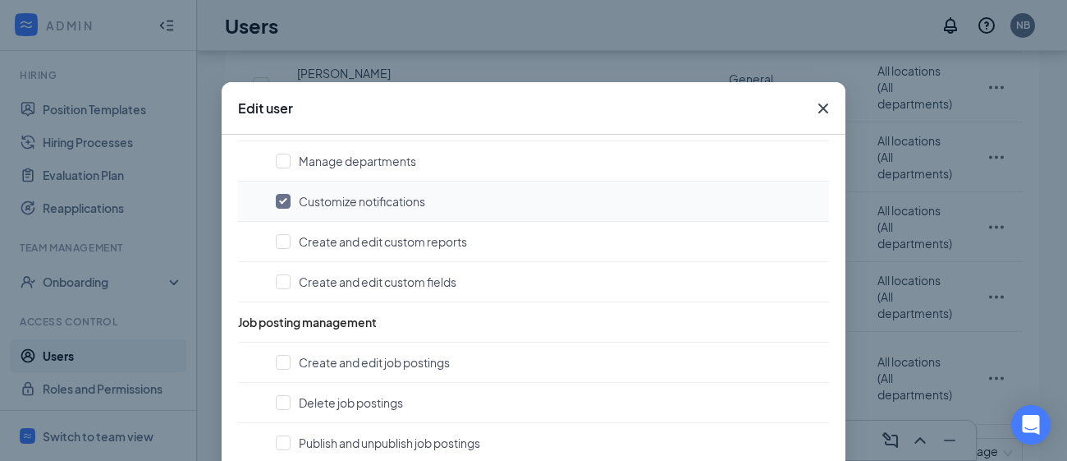
click at [285, 202] on input "checkbox" at bounding box center [283, 201] width 15 height 15
checkbox input "false"
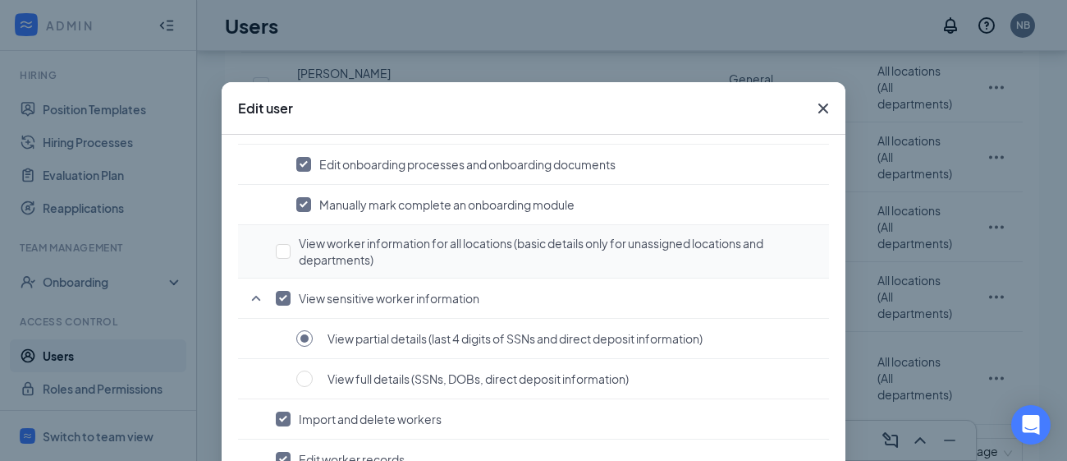
scroll to position [1282, 0]
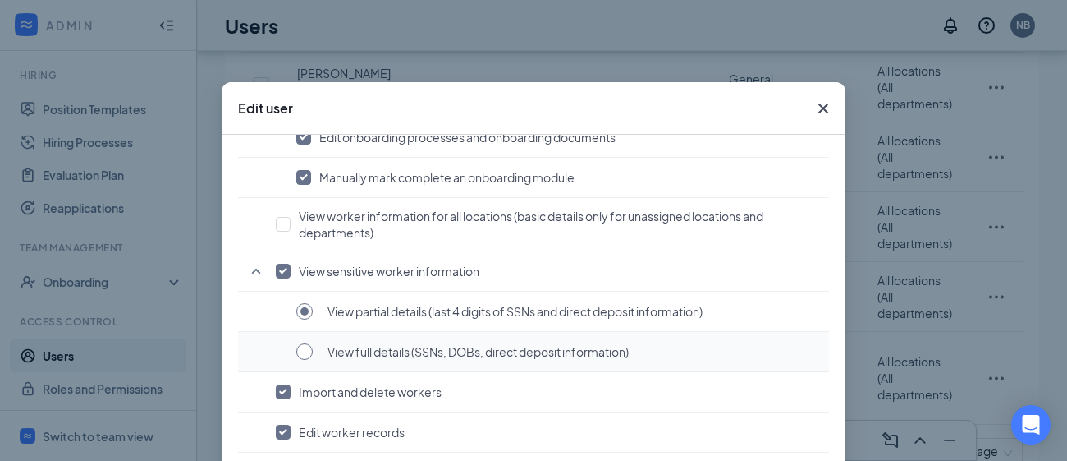
click at [305, 343] on input "radio" at bounding box center [304, 351] width 16 height 16
radio input "true"
radio input "false"
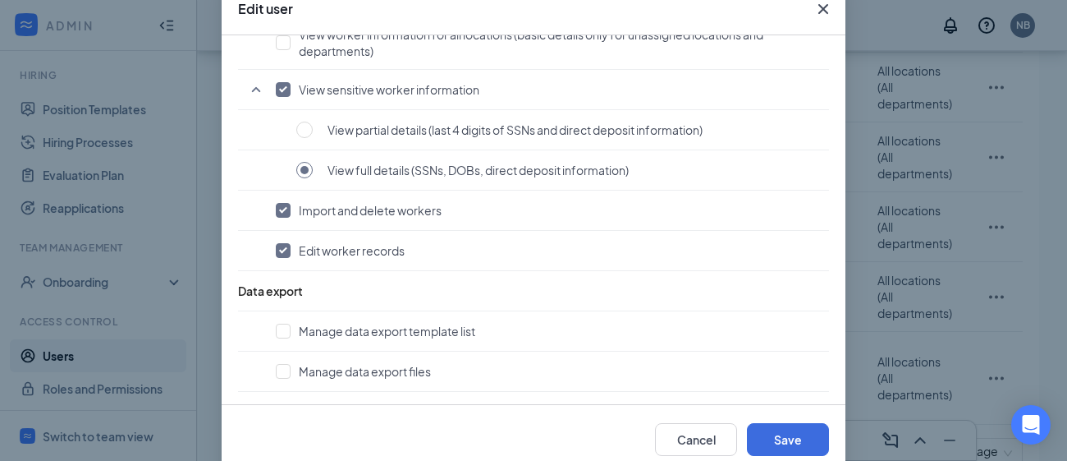
scroll to position [132, 0]
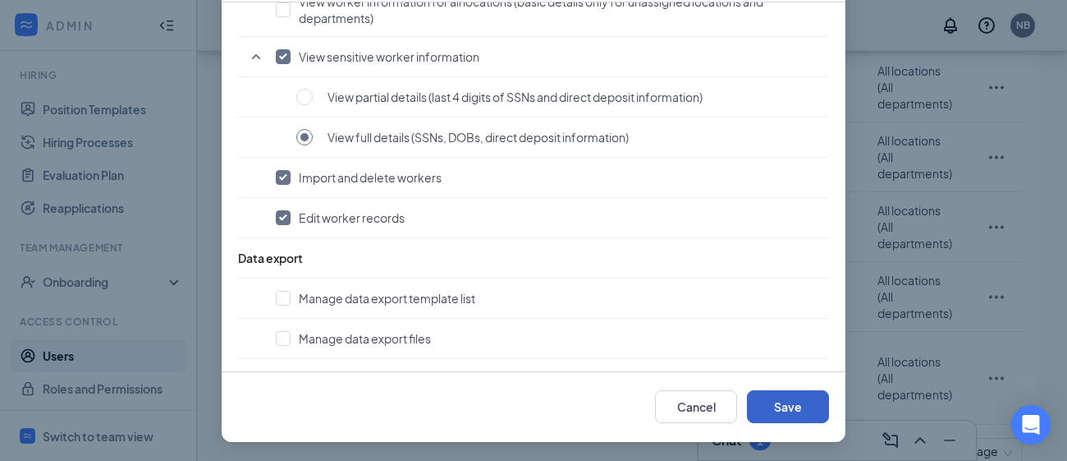
click at [818, 413] on button "Save" at bounding box center [788, 406] width 82 height 33
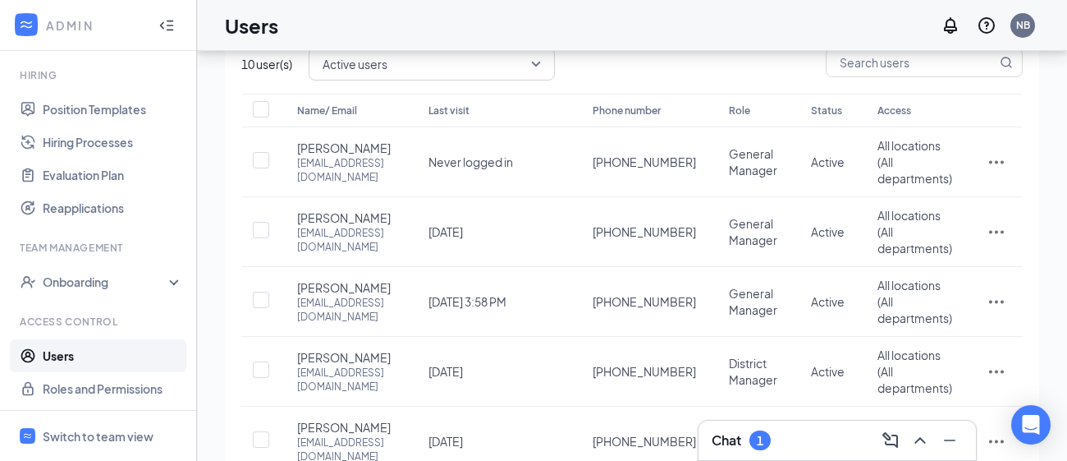
scroll to position [0, 0]
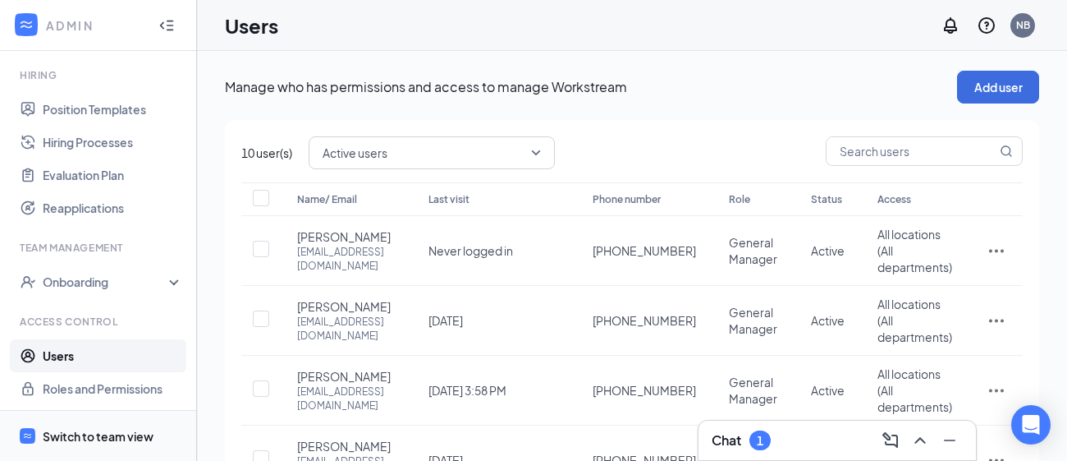
click at [138, 420] on span "Switch to team view" at bounding box center [113, 436] width 140 height 50
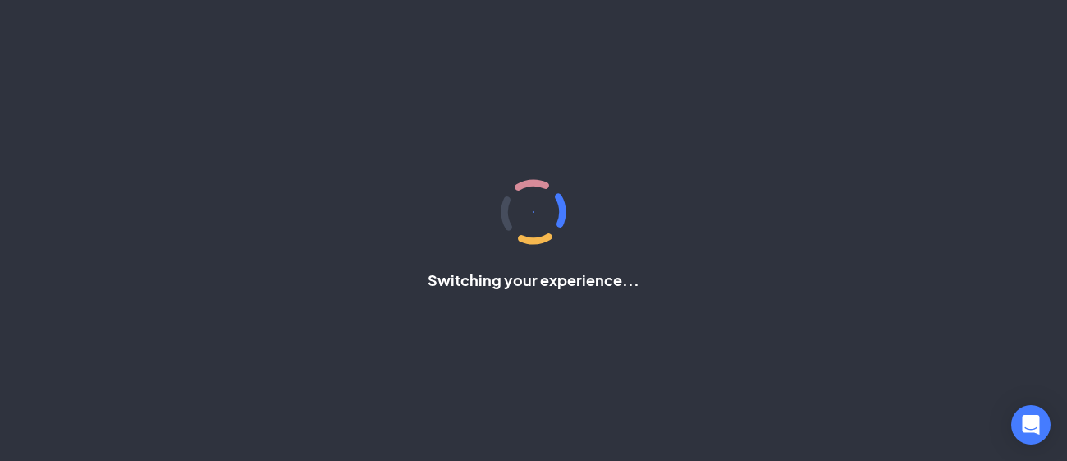
scroll to position [140, 0]
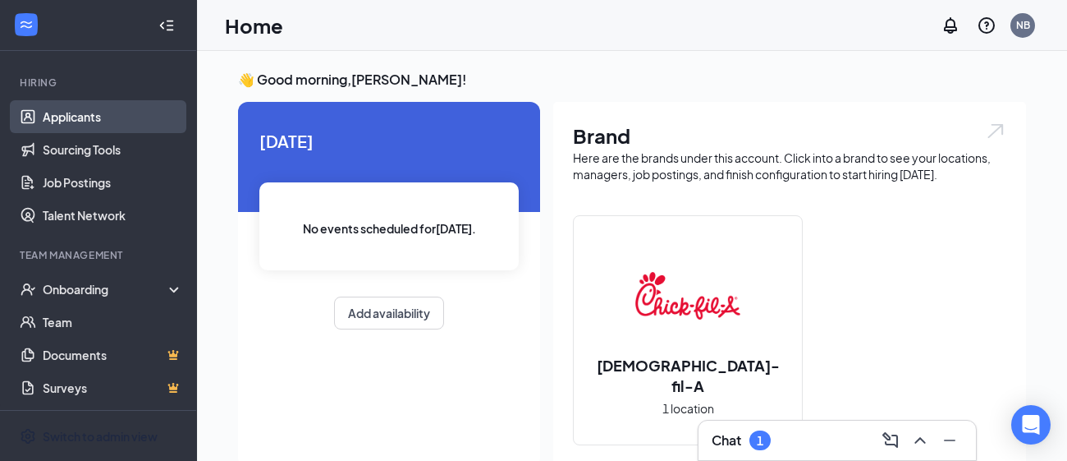
click at [99, 117] on link "Applicants" at bounding box center [113, 116] width 140 height 33
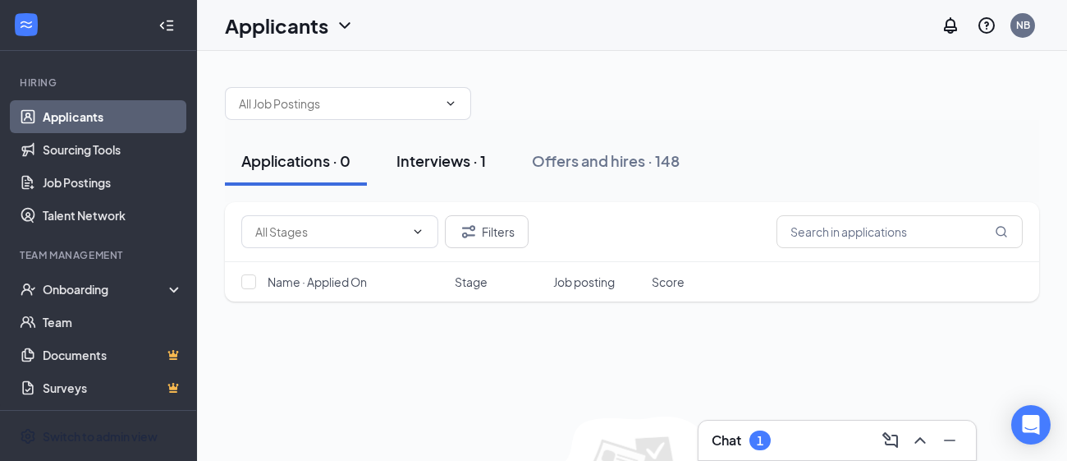
click at [420, 167] on div "Interviews · 1" at bounding box center [441, 160] width 89 height 21
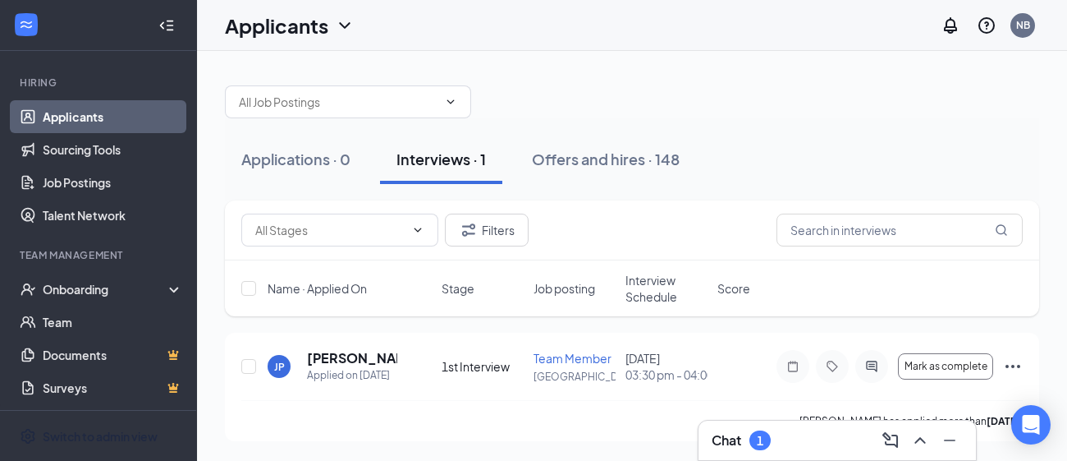
scroll to position [16, 0]
click at [371, 349] on h5 "Jason Pegg" at bounding box center [352, 358] width 90 height 18
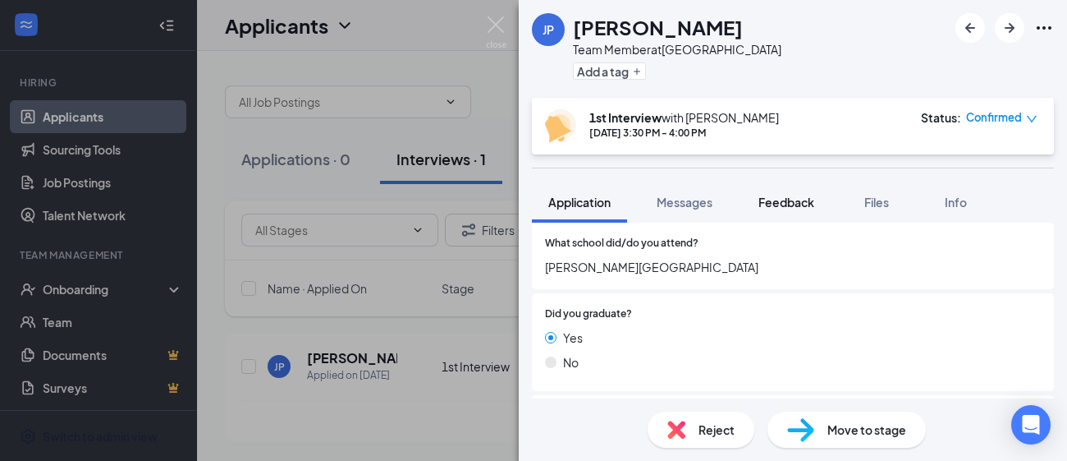
scroll to position [911, 0]
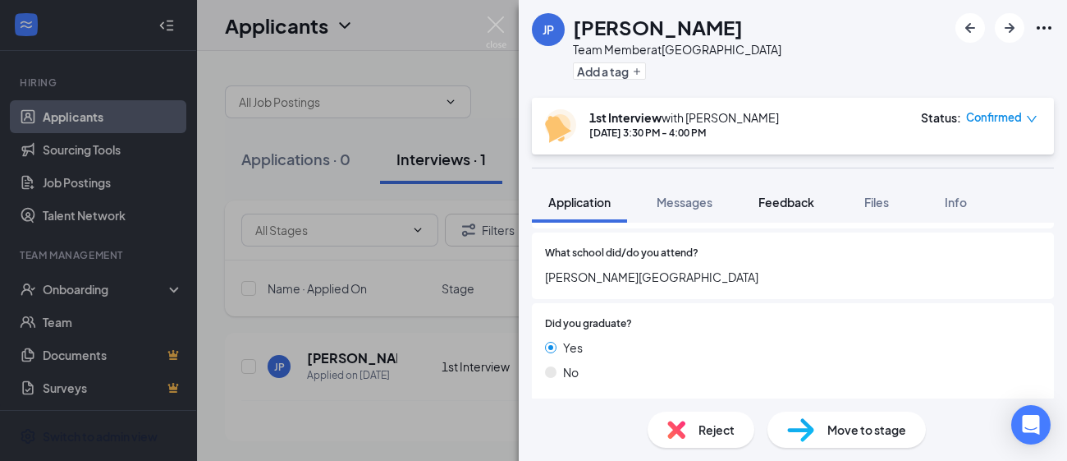
click at [811, 195] on span "Feedback" at bounding box center [787, 202] width 56 height 15
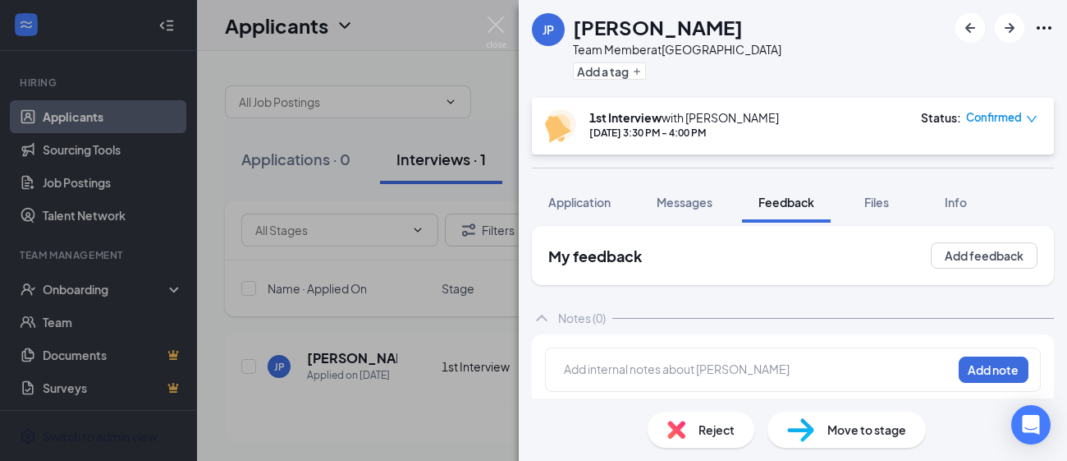
scroll to position [16, 0]
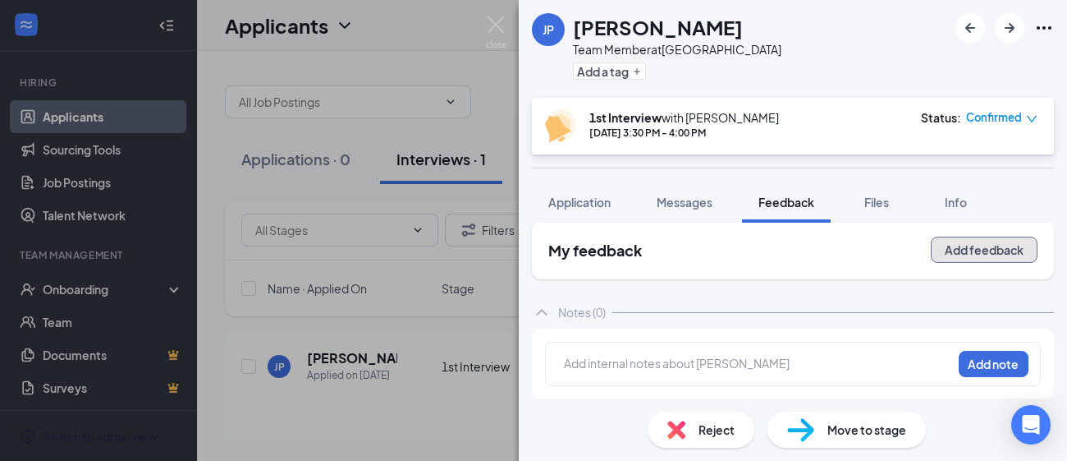
click at [973, 255] on button "Add feedback" at bounding box center [984, 249] width 107 height 26
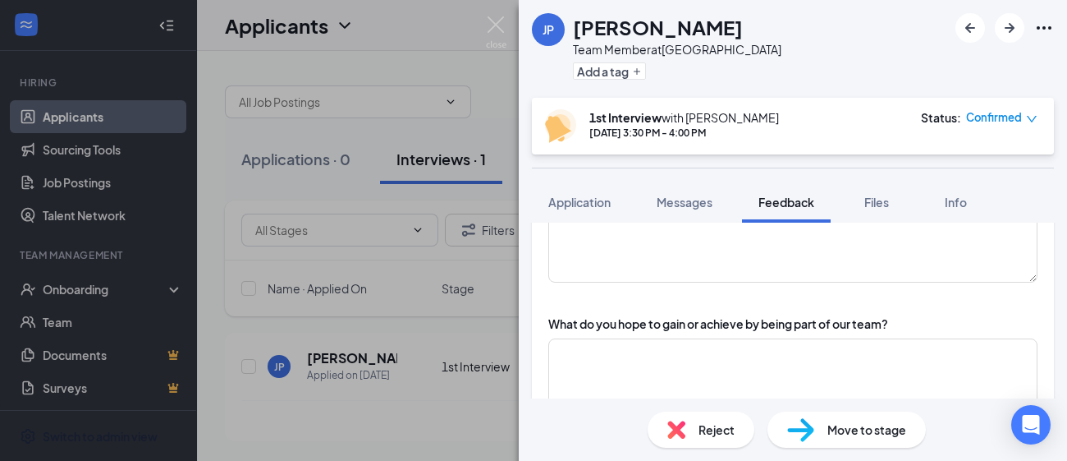
scroll to position [0, 0]
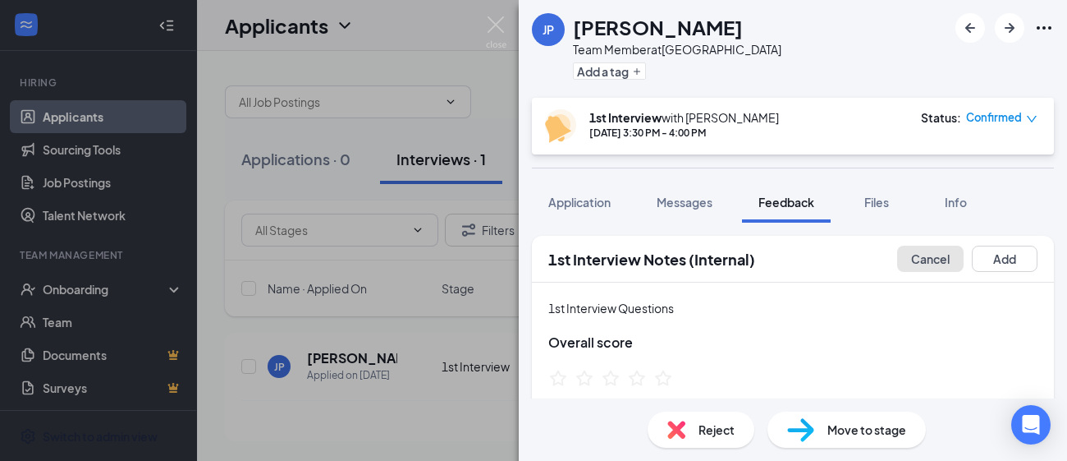
click at [929, 255] on button "Cancel" at bounding box center [930, 258] width 67 height 26
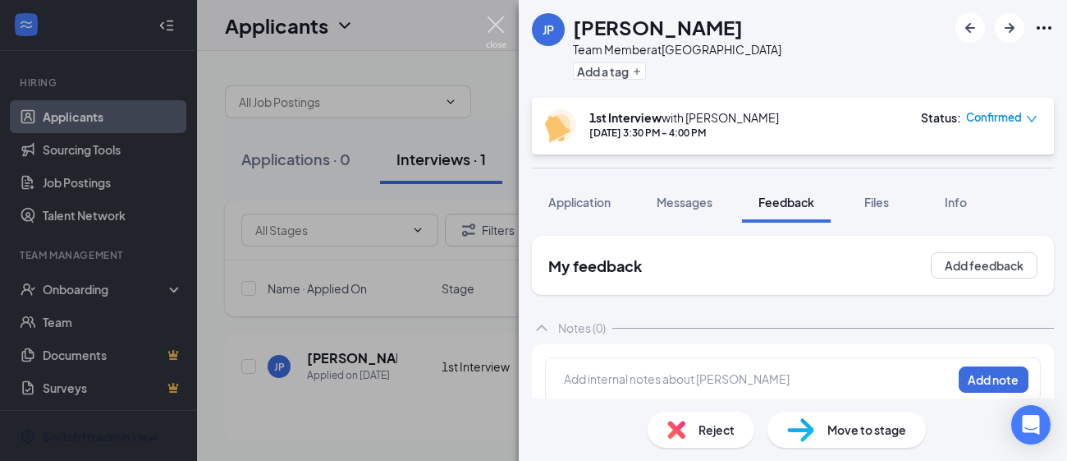
click at [486, 24] on img at bounding box center [496, 32] width 21 height 32
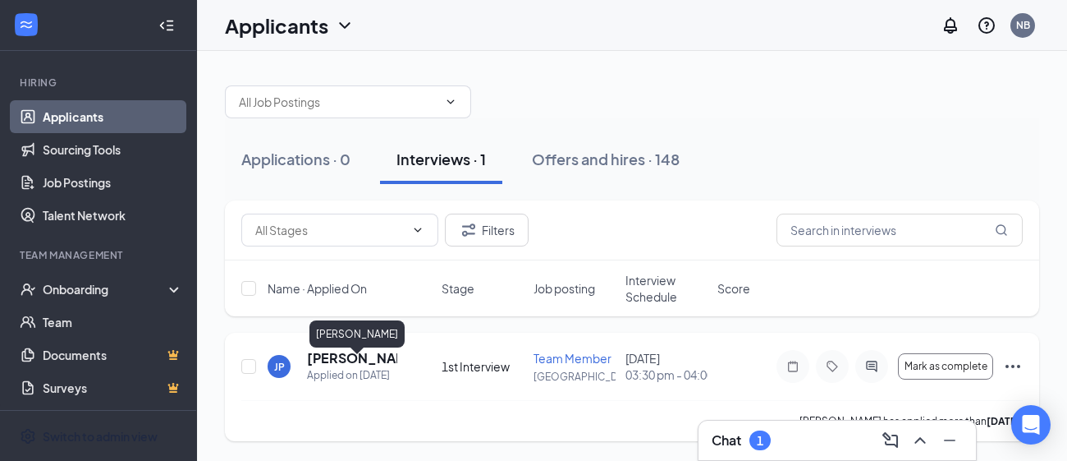
click at [353, 352] on h5 "Jason Pegg" at bounding box center [352, 358] width 90 height 18
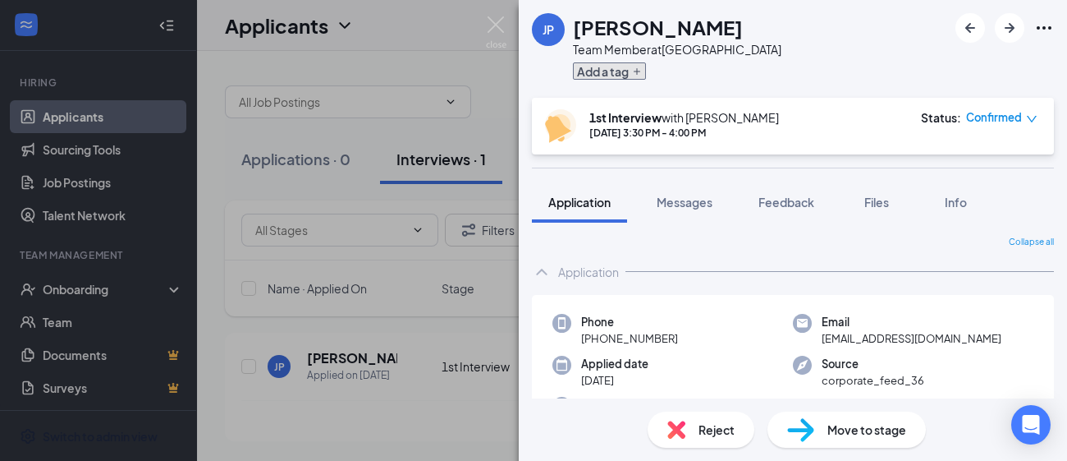
click at [593, 78] on button "Add a tag" at bounding box center [609, 70] width 73 height 17
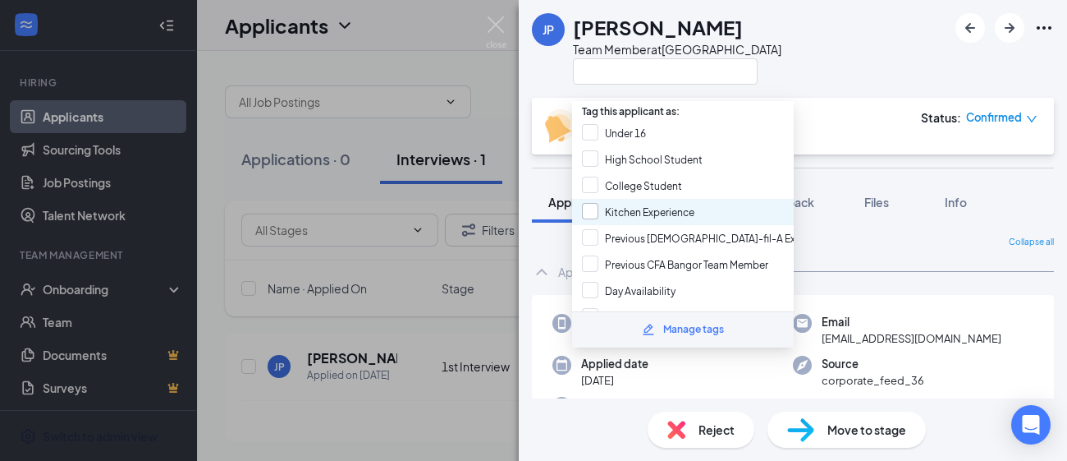
click at [597, 203] on input "Kitchen Experience" at bounding box center [638, 212] width 112 height 18
checkbox input "true"
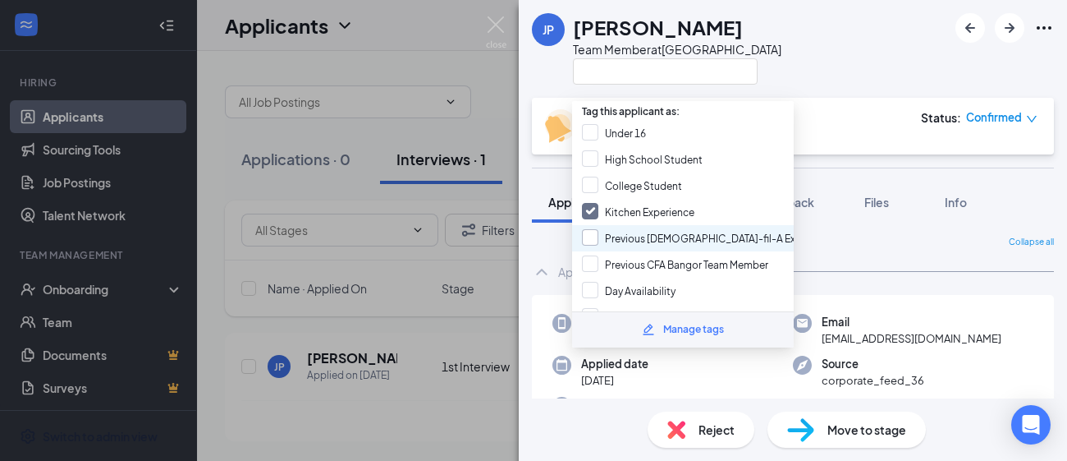
click at [595, 229] on input "Previous Chick-fil-A Experience" at bounding box center [709, 238] width 255 height 18
checkbox input "true"
click at [861, 71] on div "JP Jason Pegg Team Member at Bangor" at bounding box center [793, 49] width 548 height 98
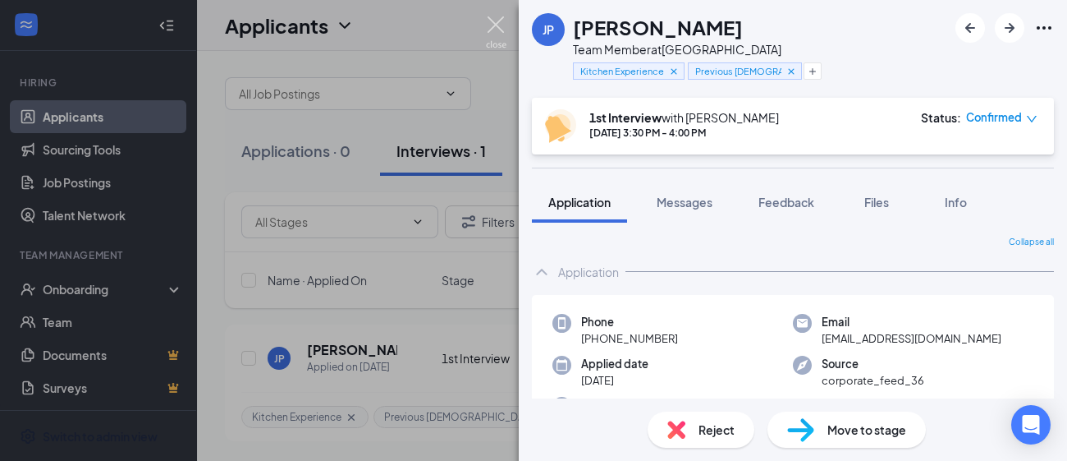
click at [494, 19] on img at bounding box center [496, 32] width 21 height 32
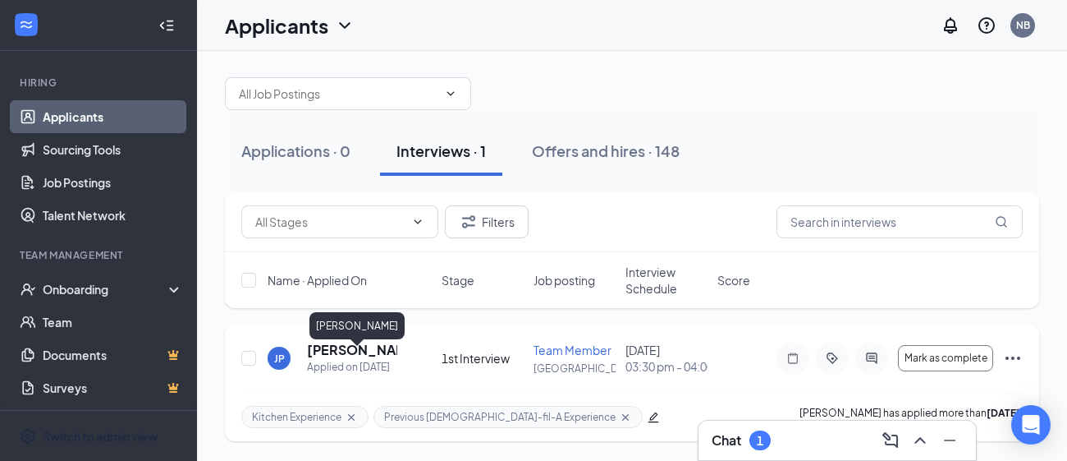
click at [350, 351] on h5 "Jason Pegg" at bounding box center [352, 350] width 90 height 18
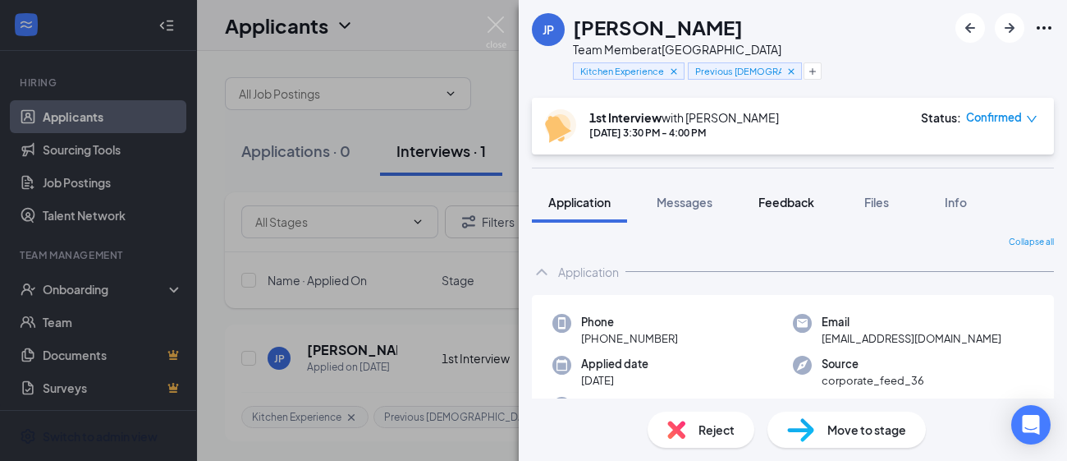
click at [806, 206] on span "Feedback" at bounding box center [787, 202] width 56 height 15
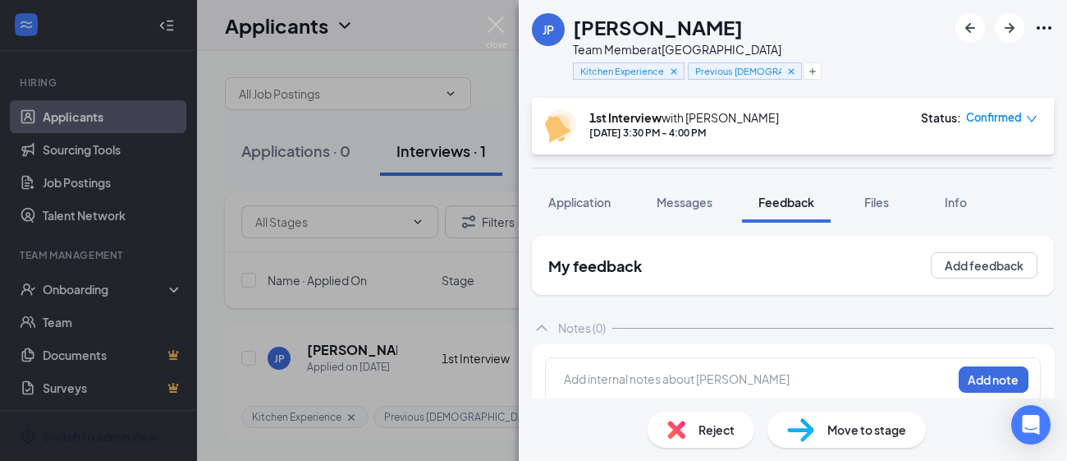
click at [507, 30] on div "JP Jason Pegg Team Member at Bangor Kitchen Experience Previous Chick-fil-A Exp…" at bounding box center [533, 230] width 1067 height 461
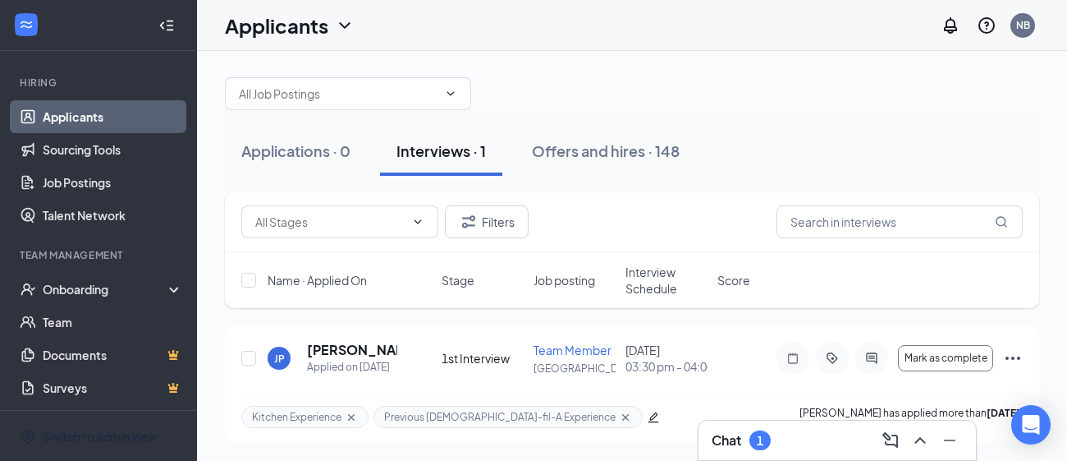
click at [492, 22] on div "Applicants NB" at bounding box center [632, 25] width 870 height 51
click at [1016, 359] on icon "Ellipses" at bounding box center [1013, 358] width 20 height 20
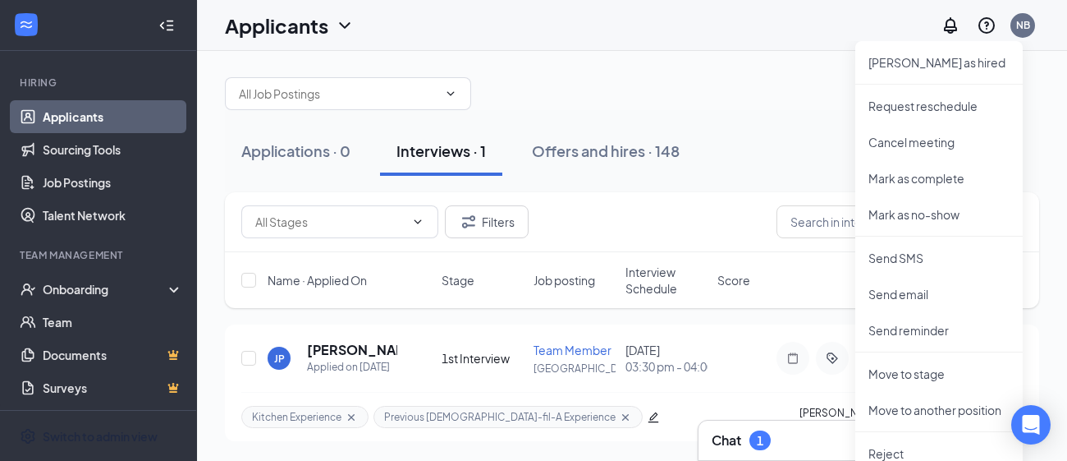
click at [766, 111] on div "Applications · 0 Interviews · 1 Offers and hires · 148" at bounding box center [632, 151] width 814 height 82
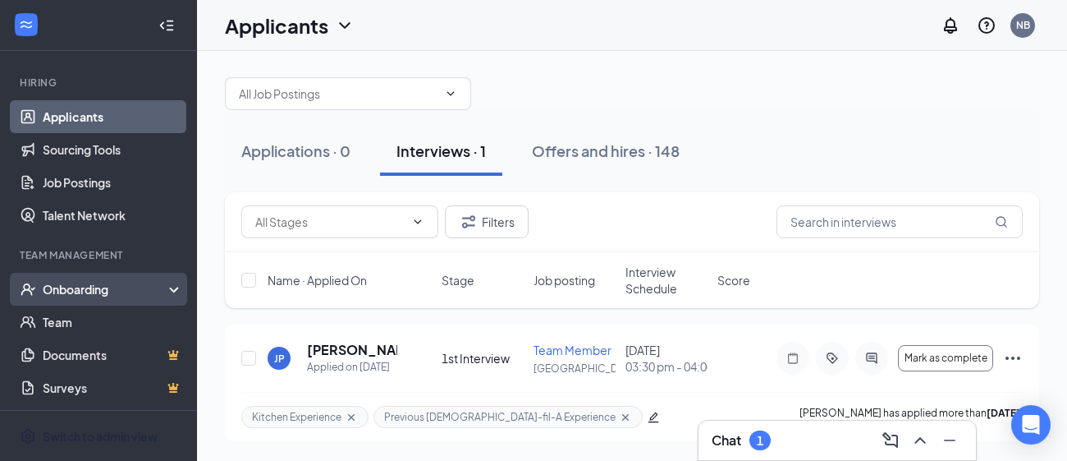
click at [111, 288] on div "Onboarding" at bounding box center [106, 289] width 126 height 16
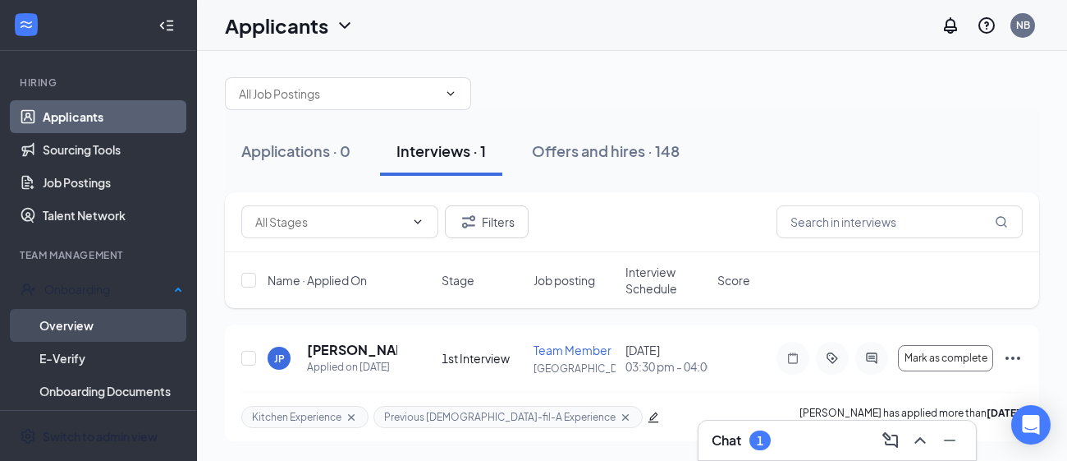
click at [84, 309] on link "Overview" at bounding box center [111, 325] width 144 height 33
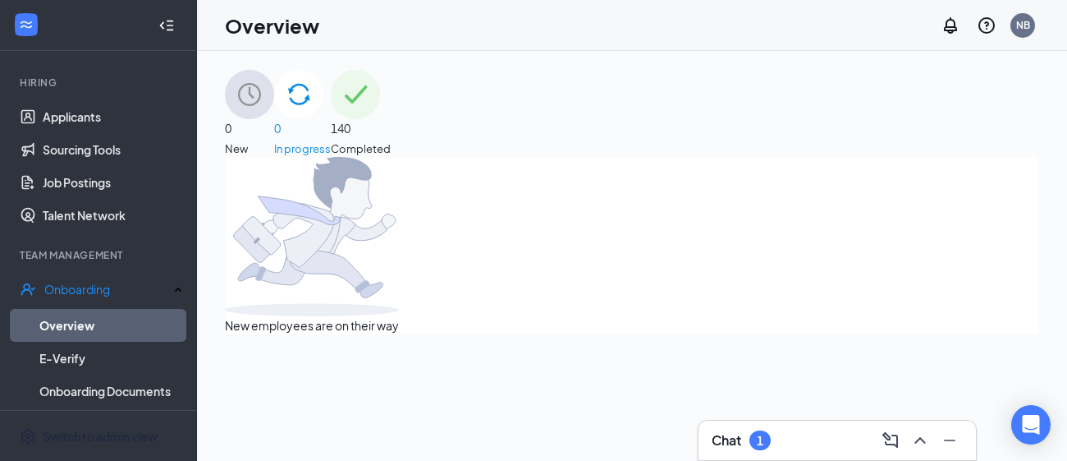
scroll to position [2, 0]
click at [391, 104] on div "140 Completed" at bounding box center [361, 112] width 60 height 87
